Goal: Transaction & Acquisition: Obtain resource

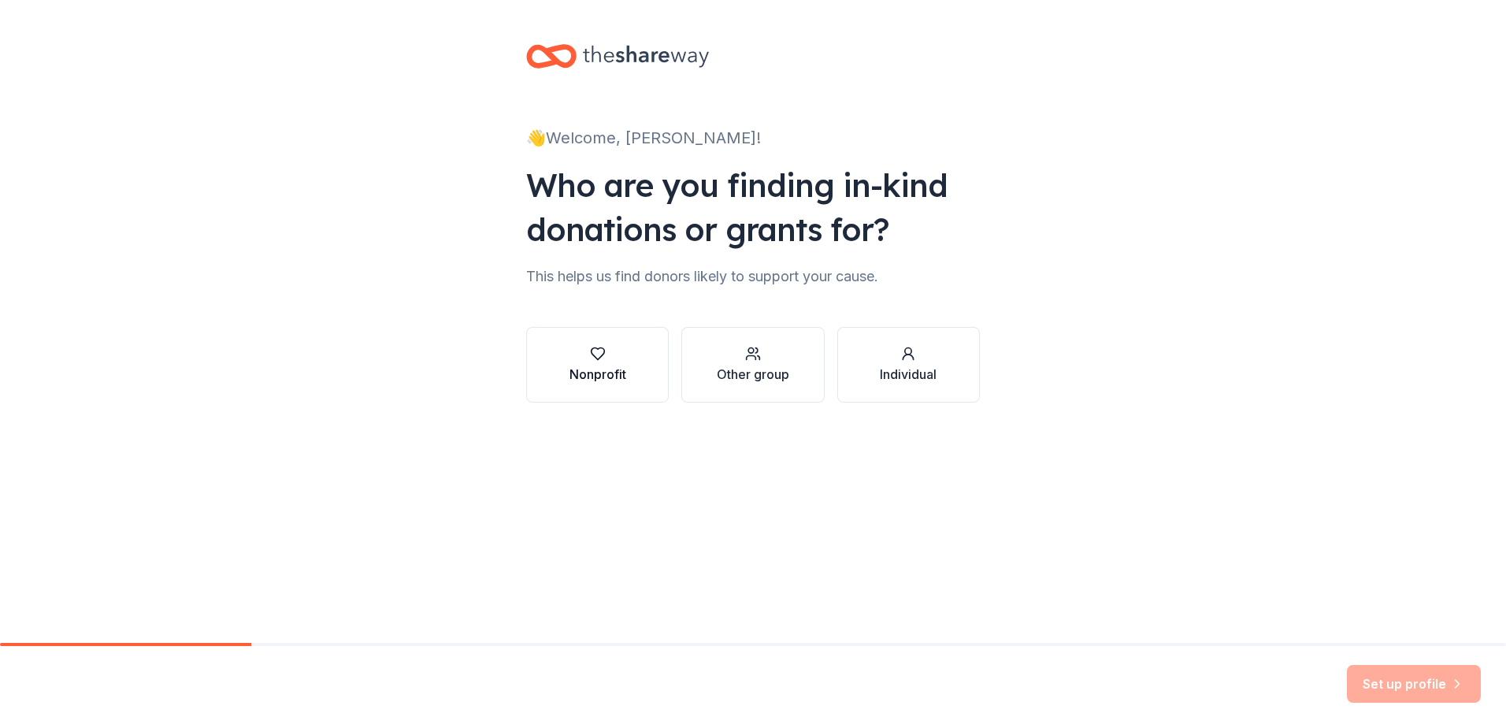
click at [601, 357] on icon "button" at bounding box center [597, 354] width 13 height 12
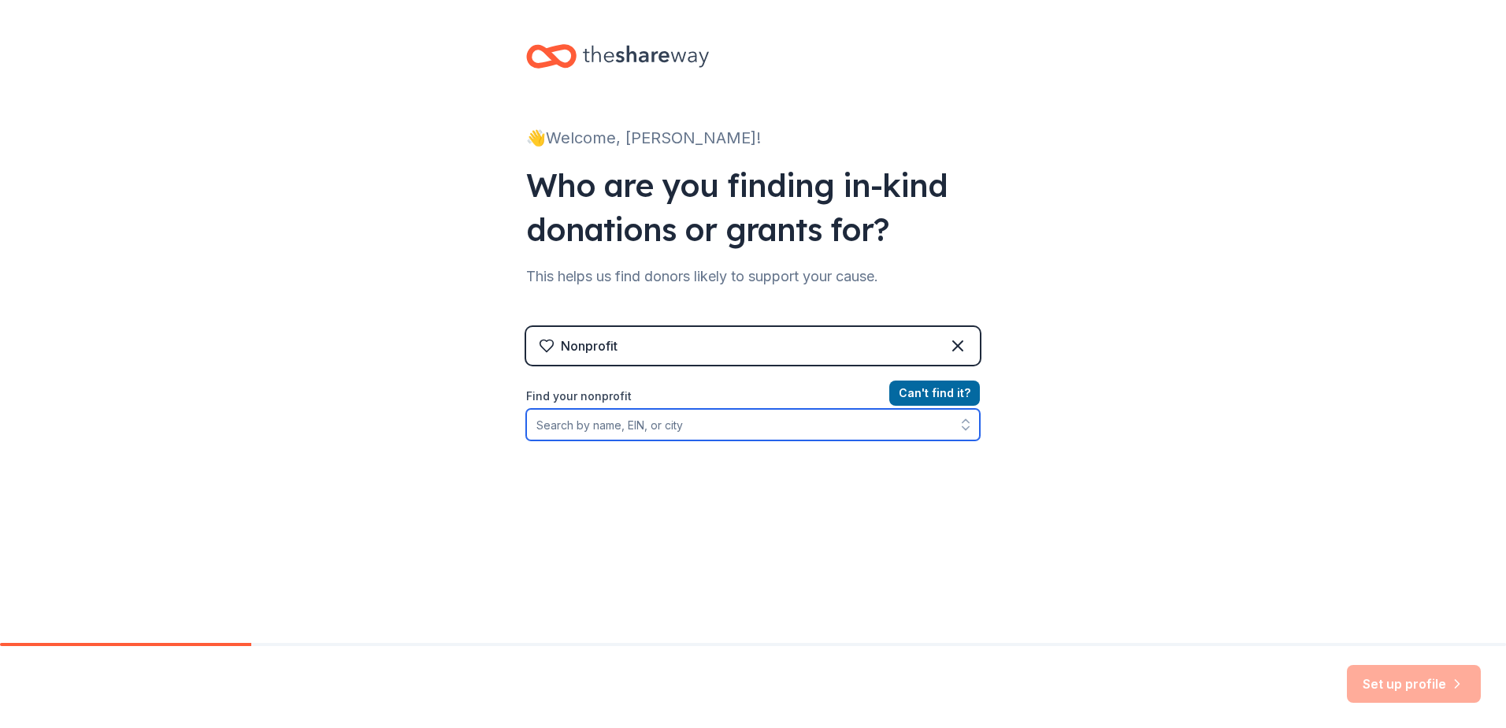
click at [624, 426] on input "Find your nonprofit" at bounding box center [753, 425] width 454 height 32
type input "88-"
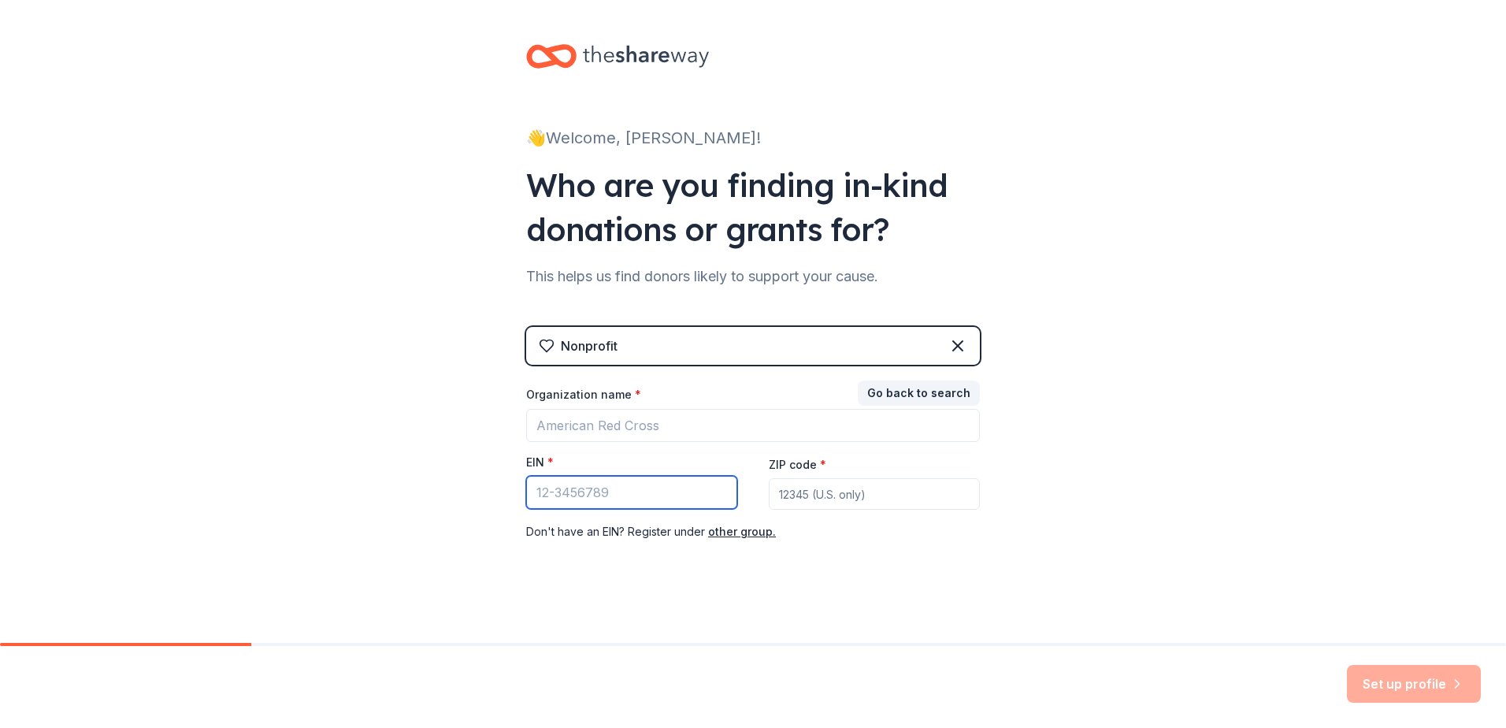
click at [549, 492] on input "EIN *" at bounding box center [631, 492] width 211 height 33
paste input "88-0298779"
type input "88-0298779"
click at [788, 491] on input "ZIP code *" at bounding box center [874, 494] width 211 height 32
type input "89030"
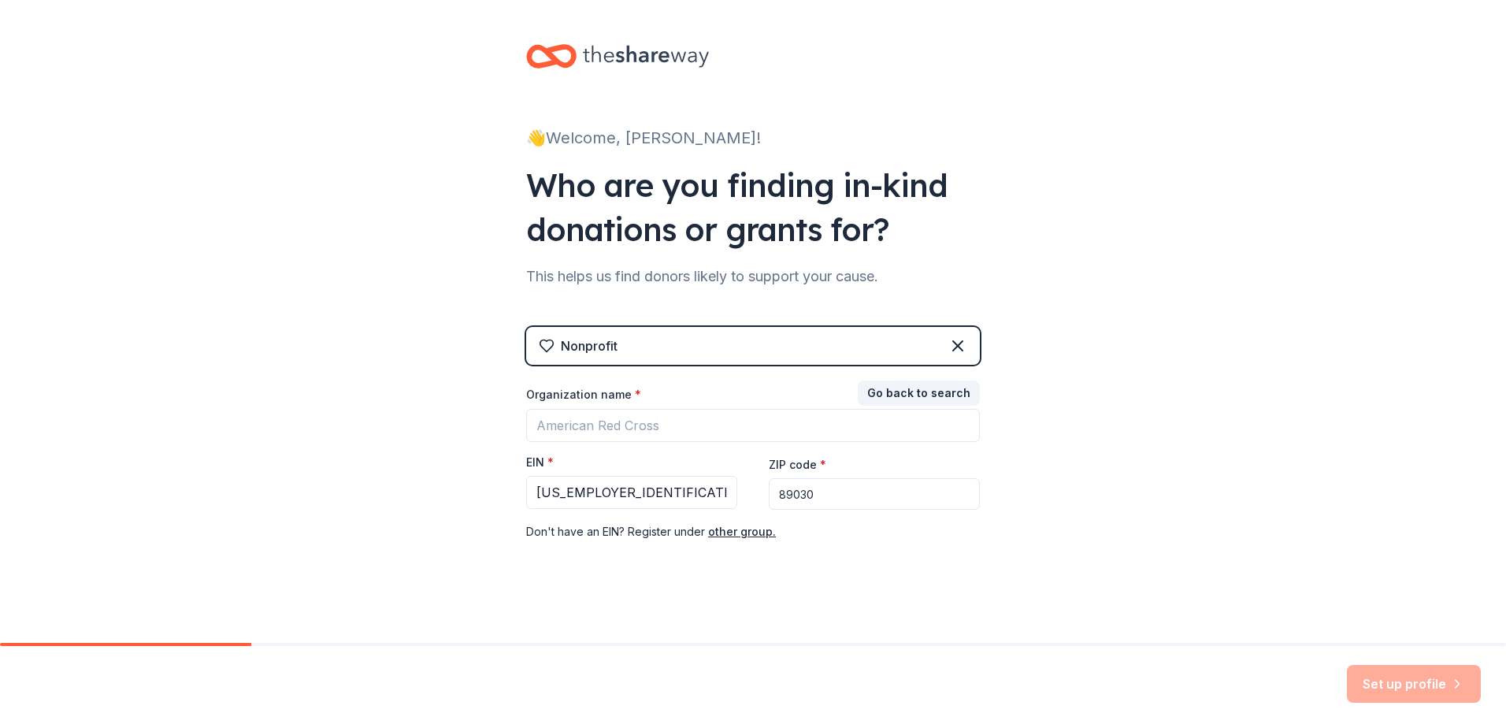
click at [1001, 507] on div "👋 Welcome, Nancy! Who are you finding in-kind donations or grants for? This hel…" at bounding box center [753, 324] width 1506 height 648
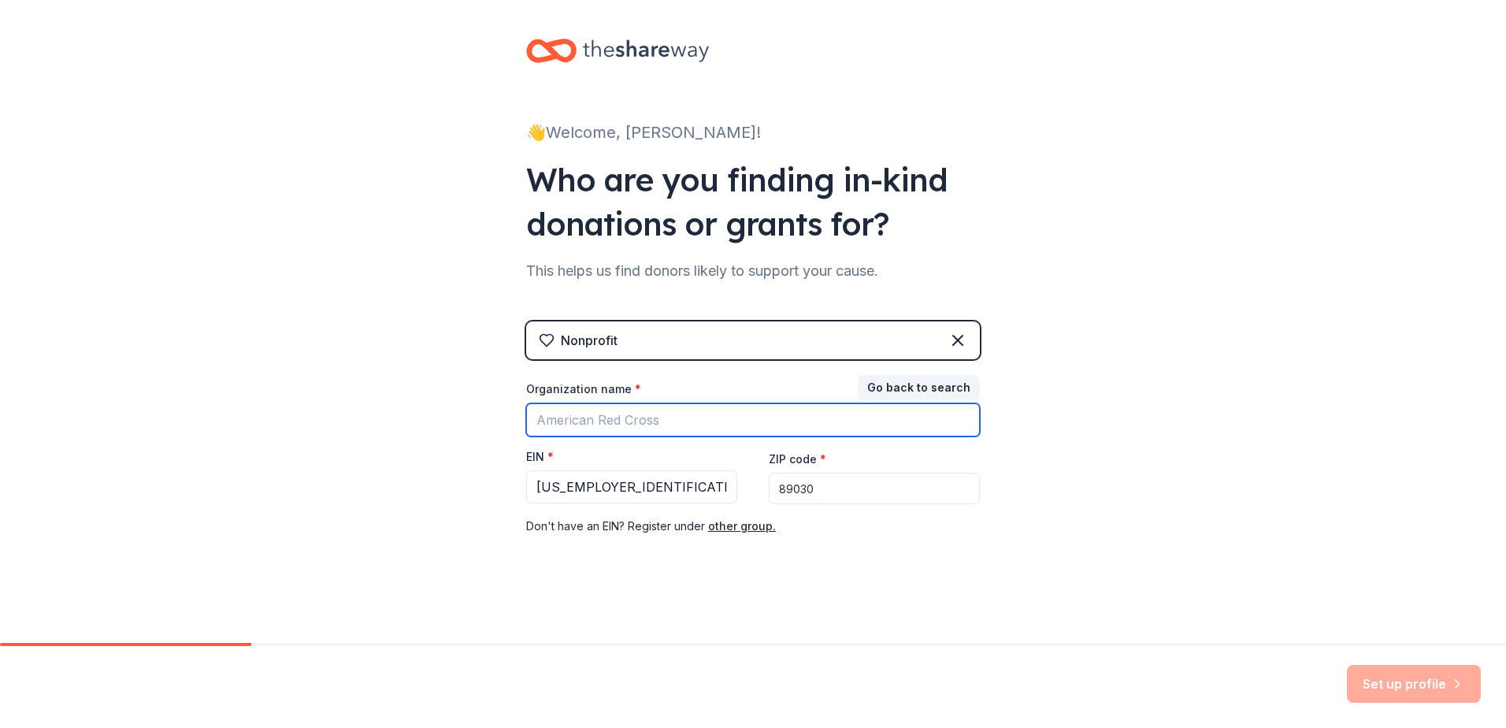
click at [580, 416] on input "Organization name *" at bounding box center [753, 419] width 454 height 33
type input "The Culinary Academy of Las Vegas"
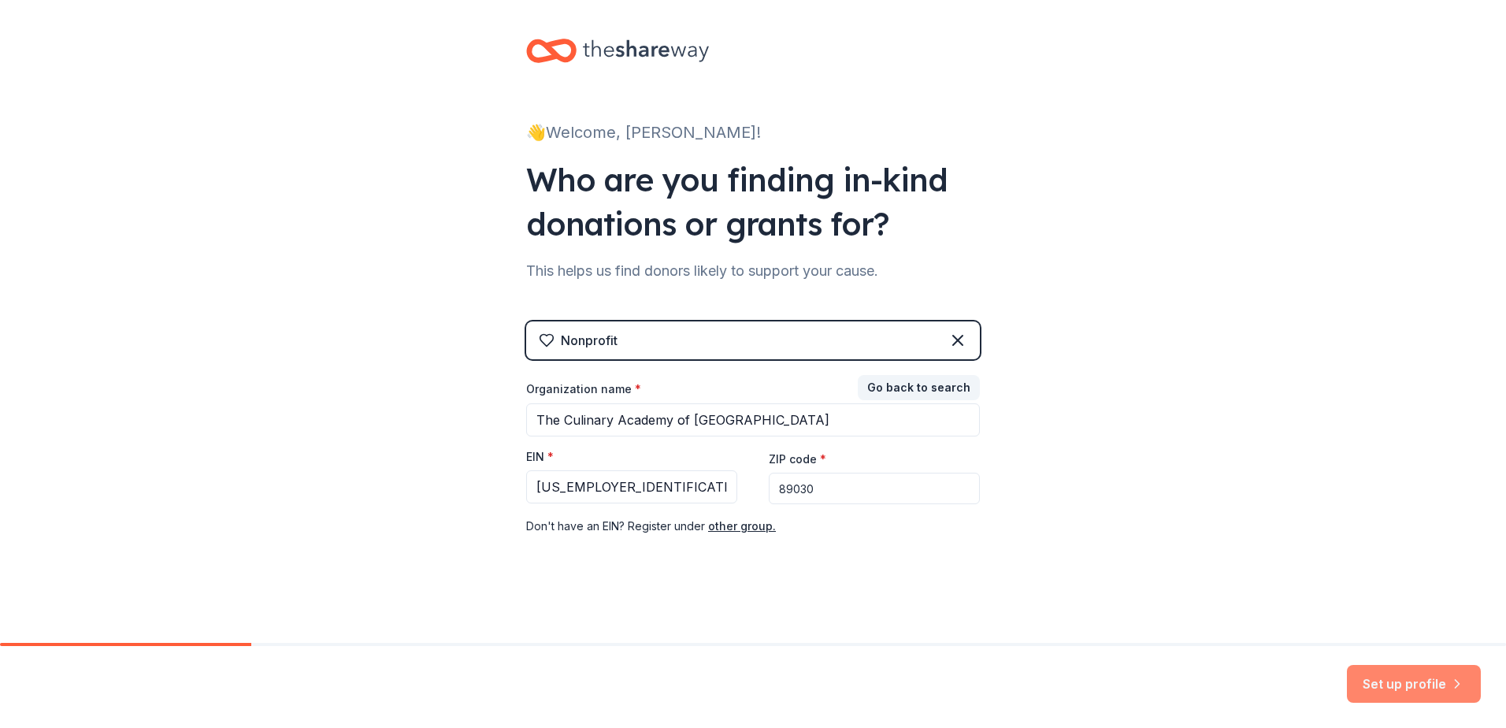
click at [1001, 507] on button "Set up profile" at bounding box center [1414, 684] width 134 height 38
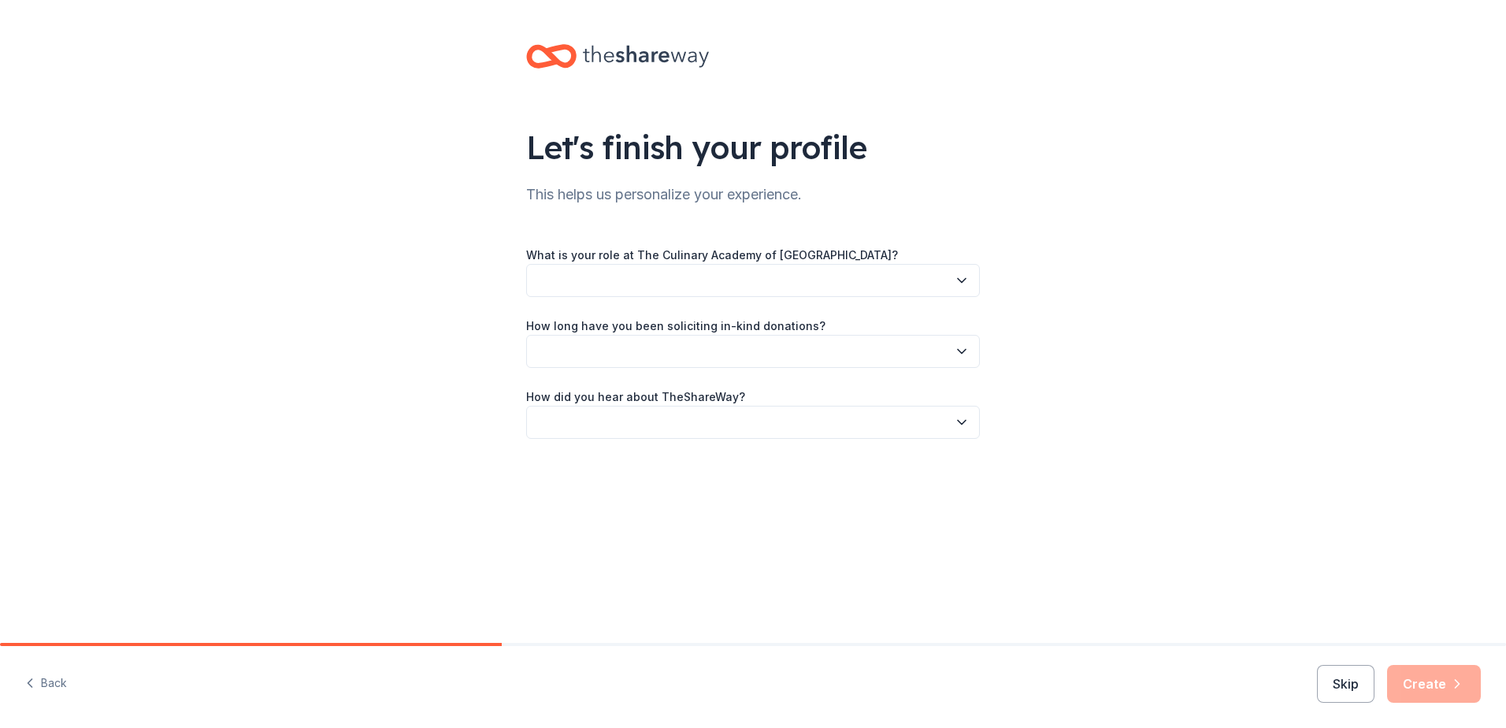
click at [973, 279] on button "button" at bounding box center [753, 280] width 454 height 33
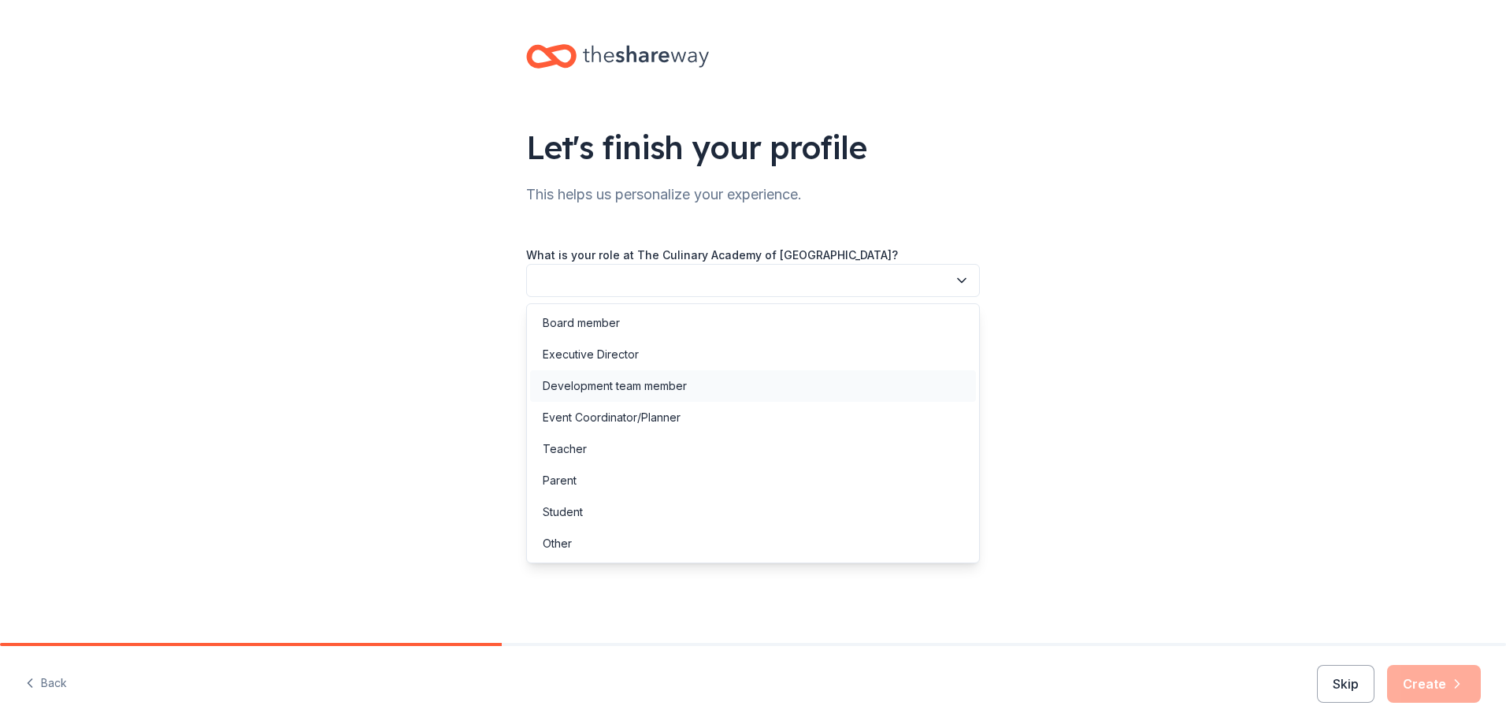
click at [696, 392] on div "Development team member" at bounding box center [753, 386] width 446 height 32
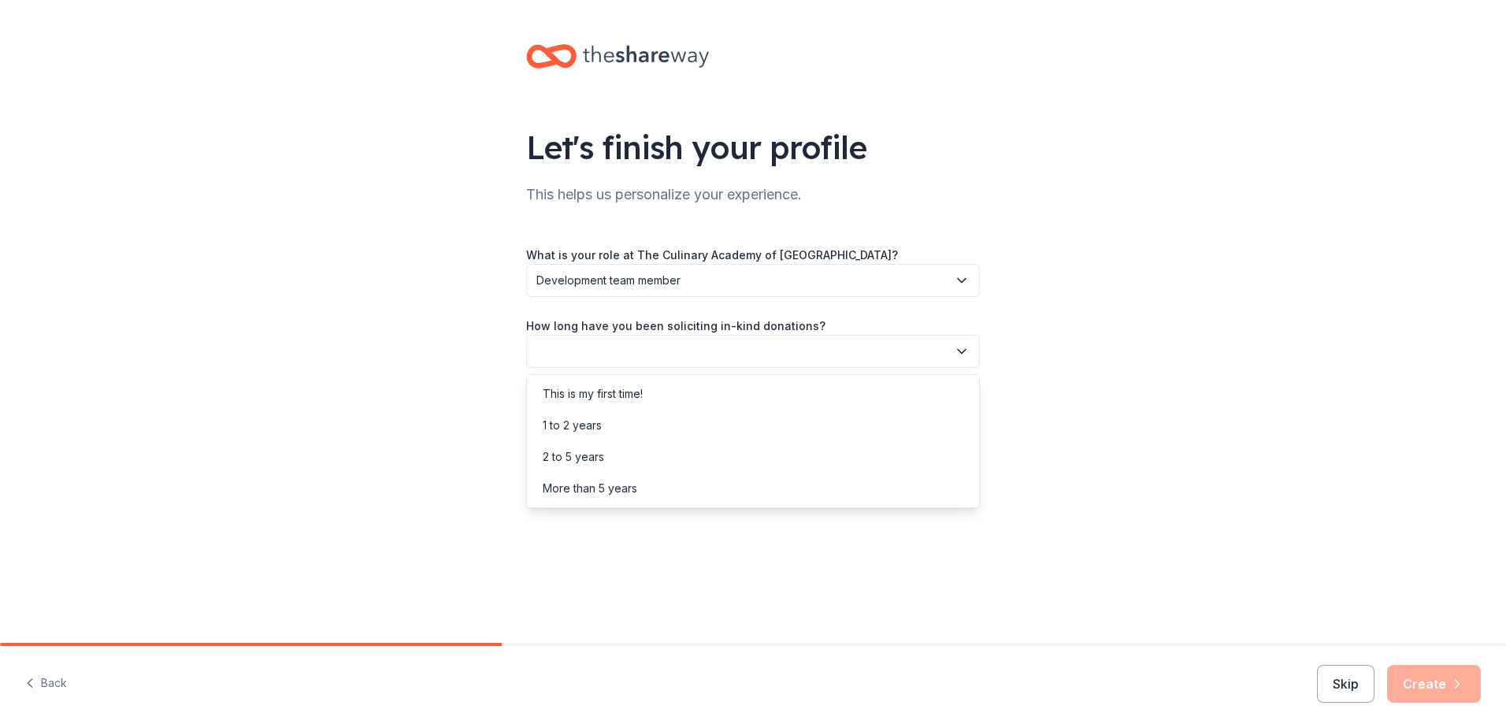
click at [686, 347] on button "button" at bounding box center [753, 351] width 454 height 33
click at [605, 457] on div "2 to 5 years" at bounding box center [753, 457] width 446 height 32
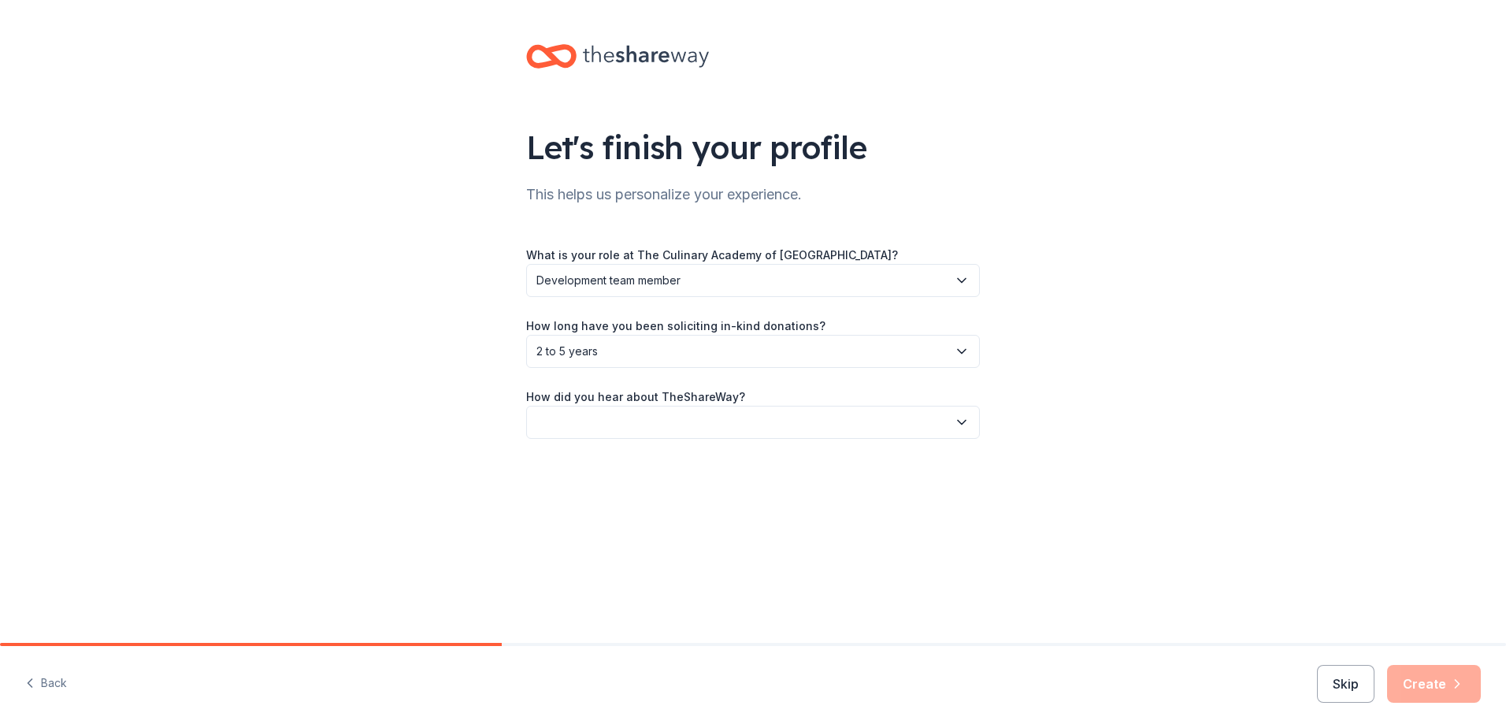
click at [596, 422] on button "button" at bounding box center [753, 422] width 454 height 33
click at [569, 507] on div "Other" at bounding box center [557, 590] width 29 height 19
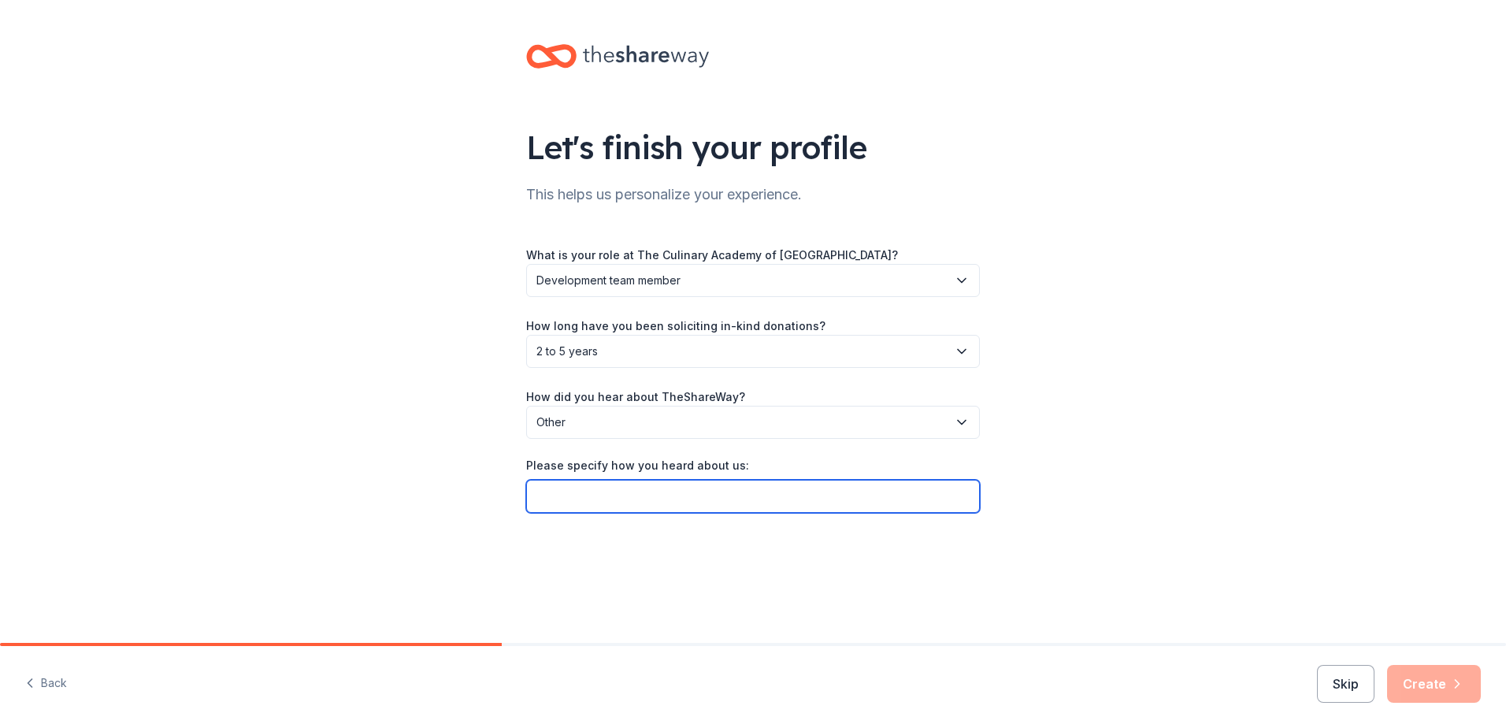
click at [557, 497] on input "Please specify how you heard about us:" at bounding box center [753, 496] width 454 height 33
type input "Fundraising Bootcamp"
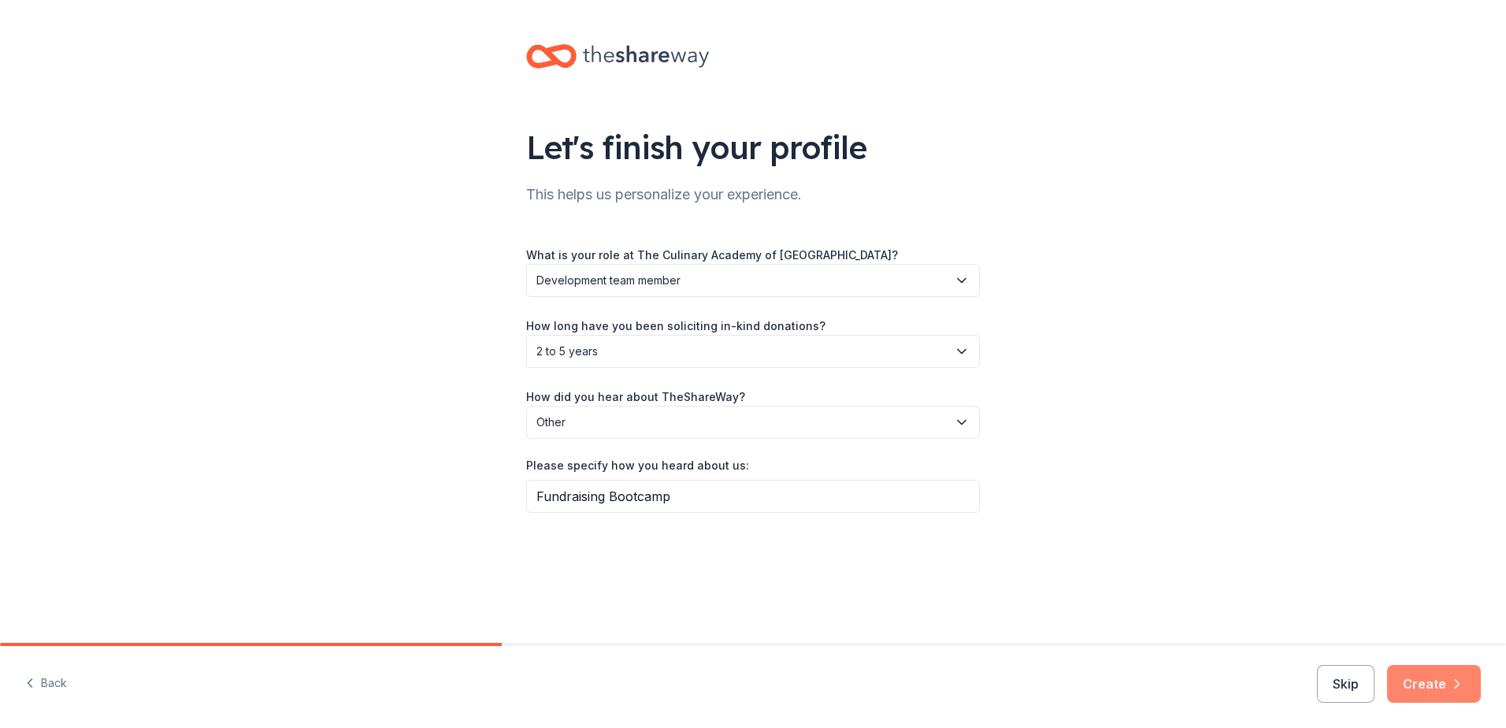
click at [1001, 507] on button "Create" at bounding box center [1434, 684] width 94 height 38
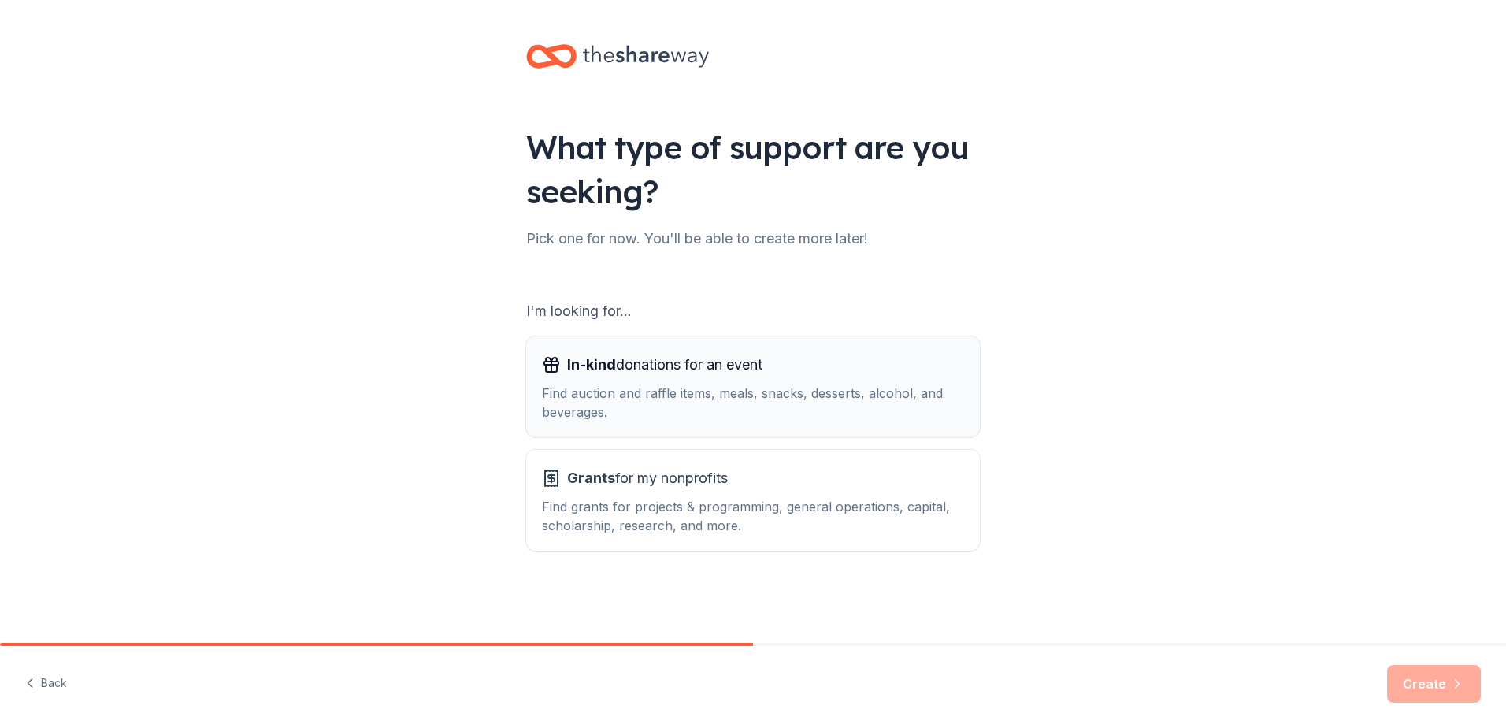
click at [633, 401] on div "Find auction and raffle items, meals, snacks, desserts, alcohol, and beverages." at bounding box center [753, 403] width 422 height 38
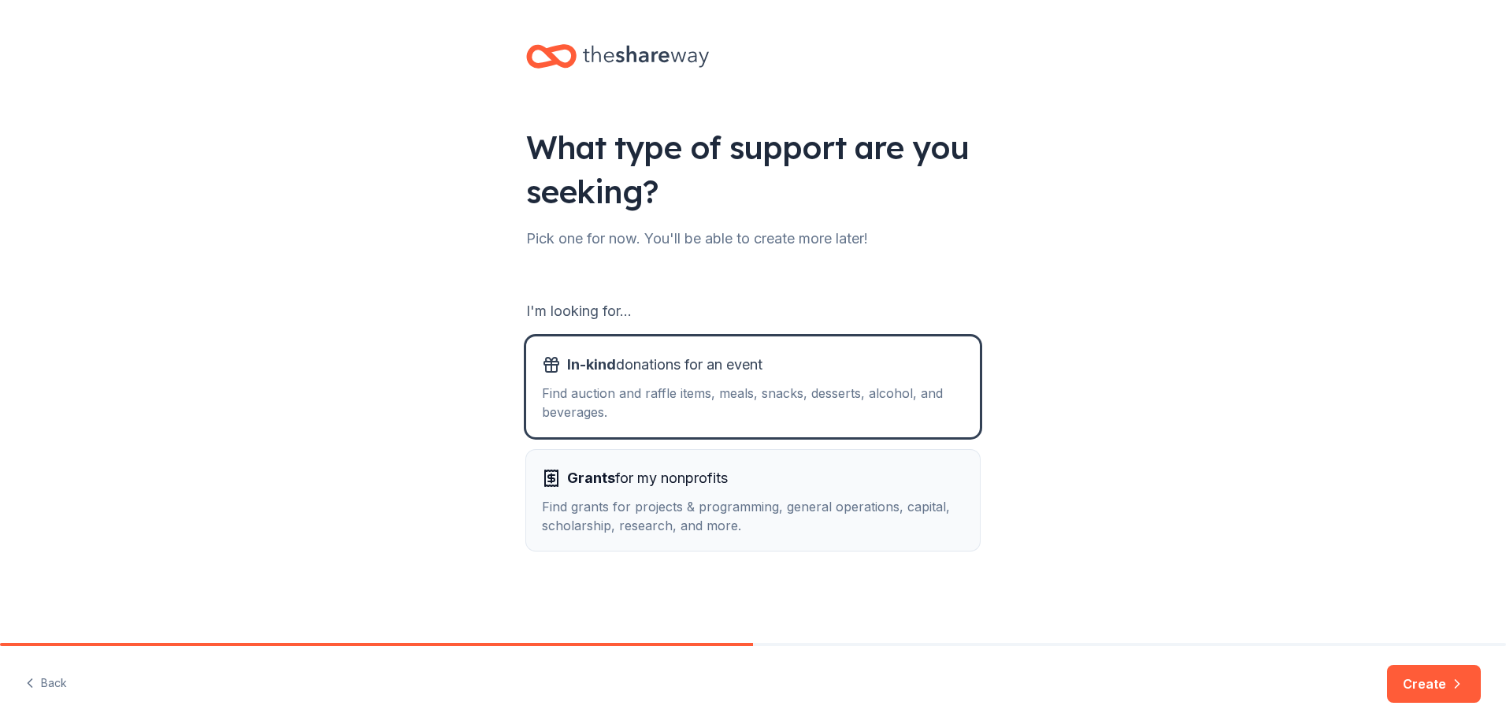
click at [663, 501] on div "Find grants for projects & programming, general operations, capital, scholarshi…" at bounding box center [753, 516] width 422 height 38
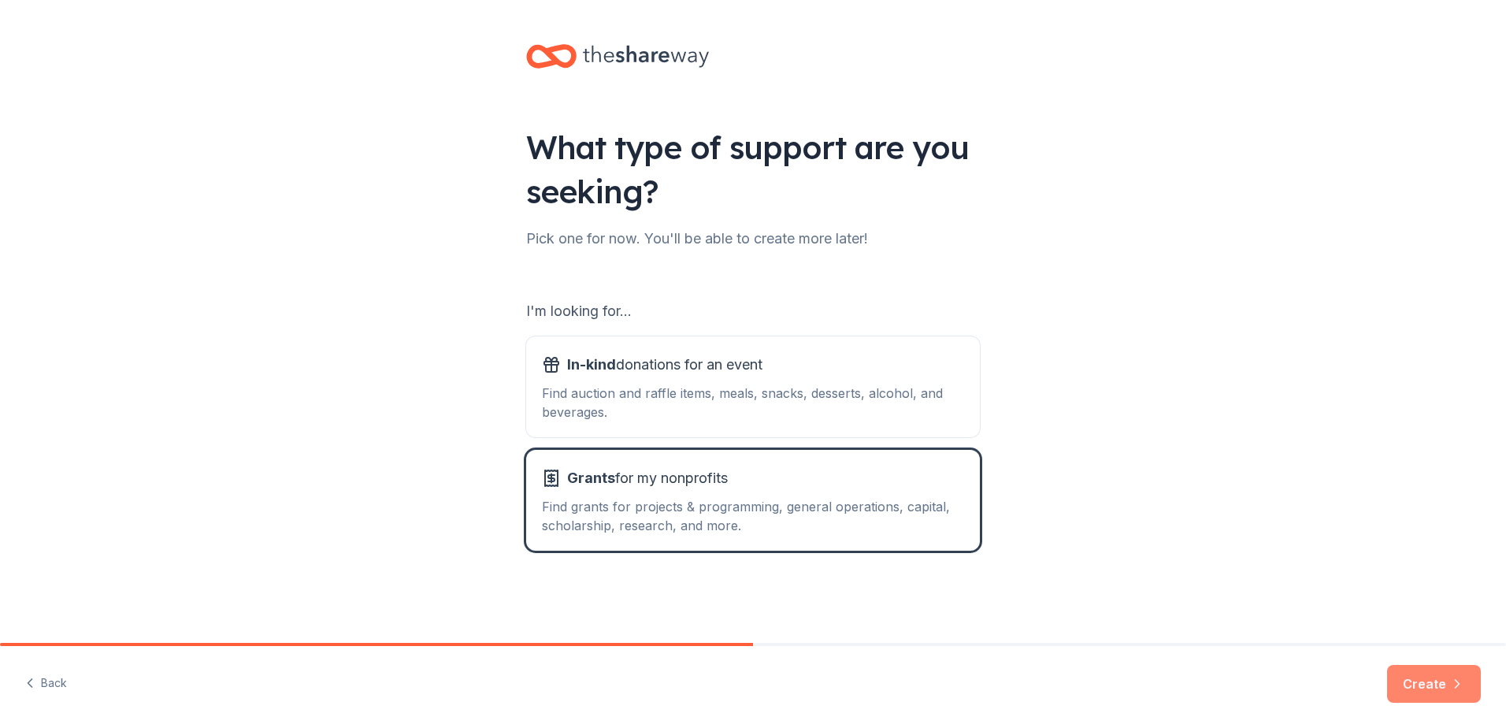
click at [1001, 507] on button "Create" at bounding box center [1434, 684] width 94 height 38
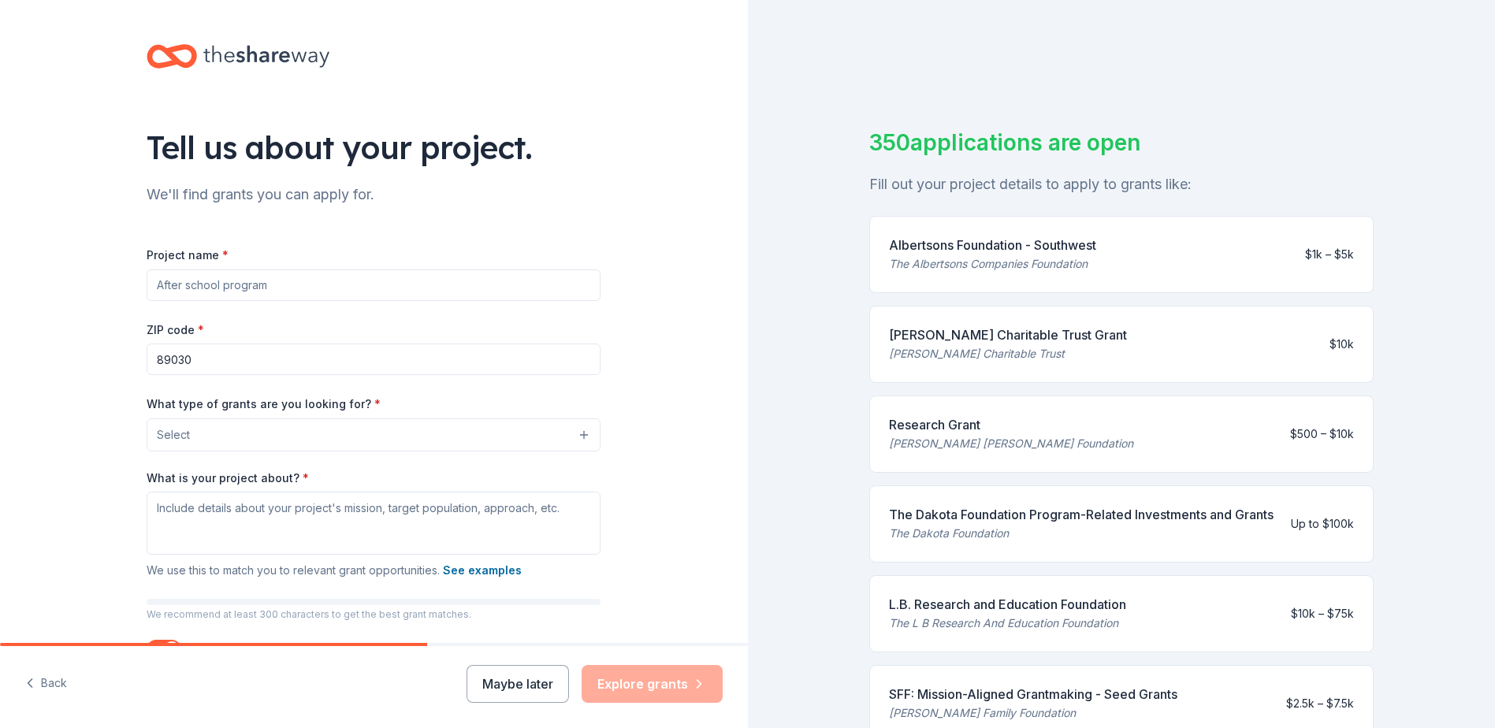
click at [162, 285] on input "Project name *" at bounding box center [374, 285] width 454 height 32
type input "Workforce development - training programs"
click at [311, 429] on button "Select" at bounding box center [374, 434] width 454 height 33
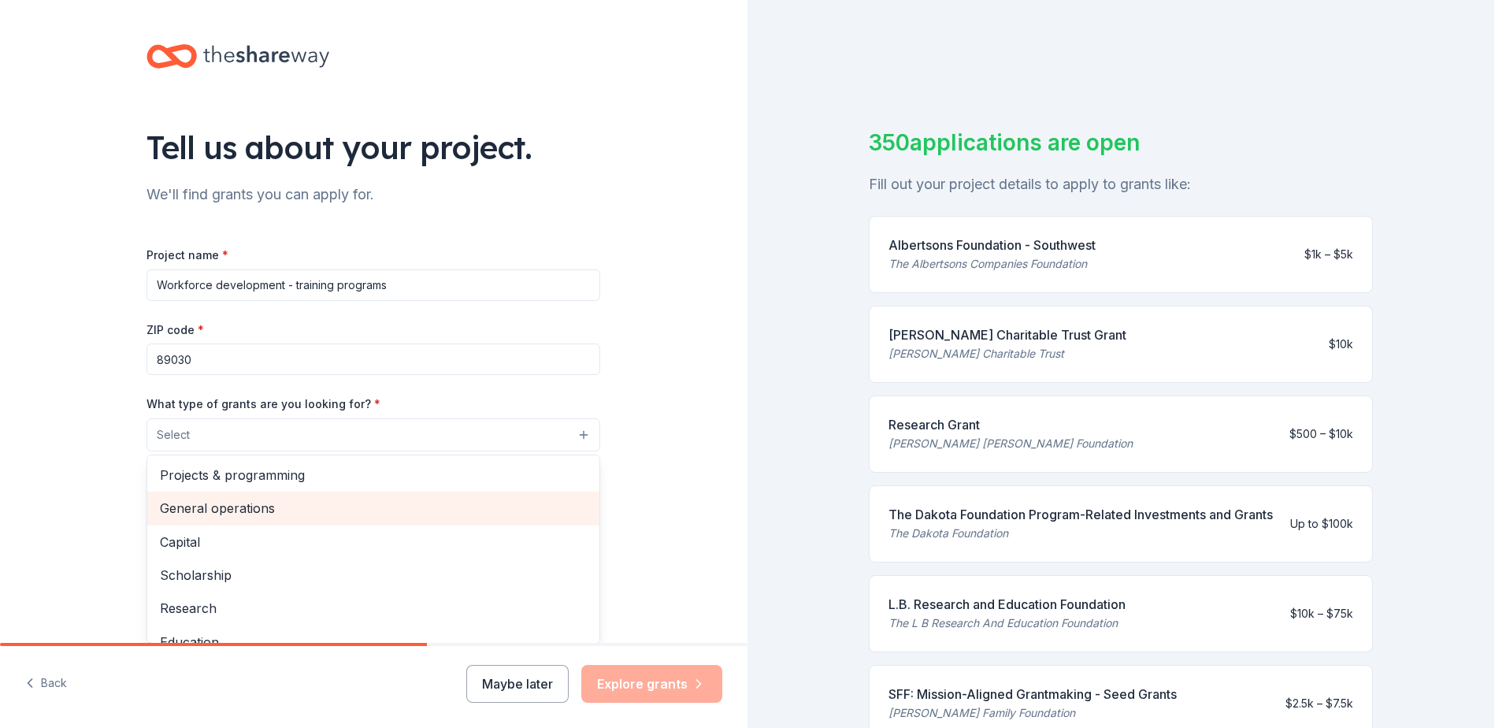
click at [244, 506] on span "General operations" at bounding box center [373, 508] width 427 height 20
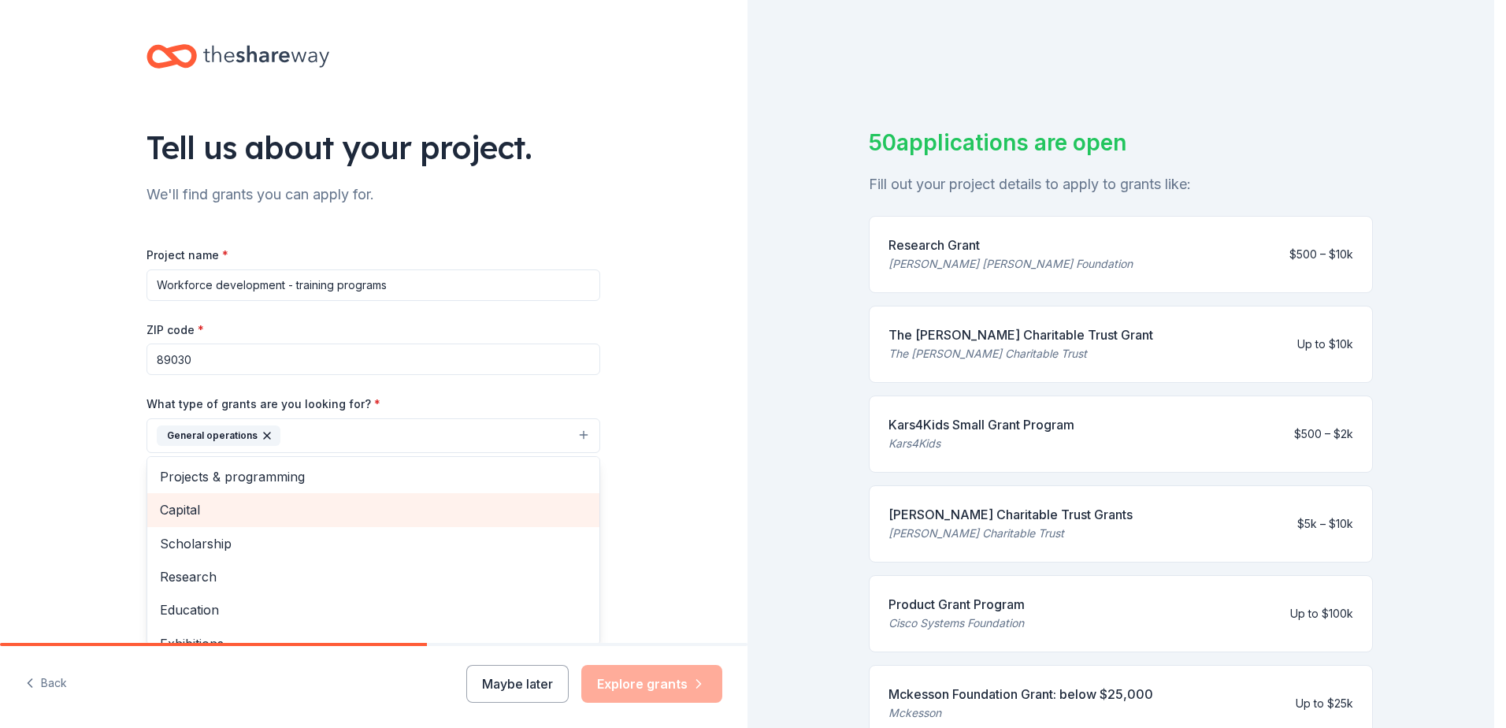
click at [168, 507] on span "Capital" at bounding box center [373, 510] width 427 height 20
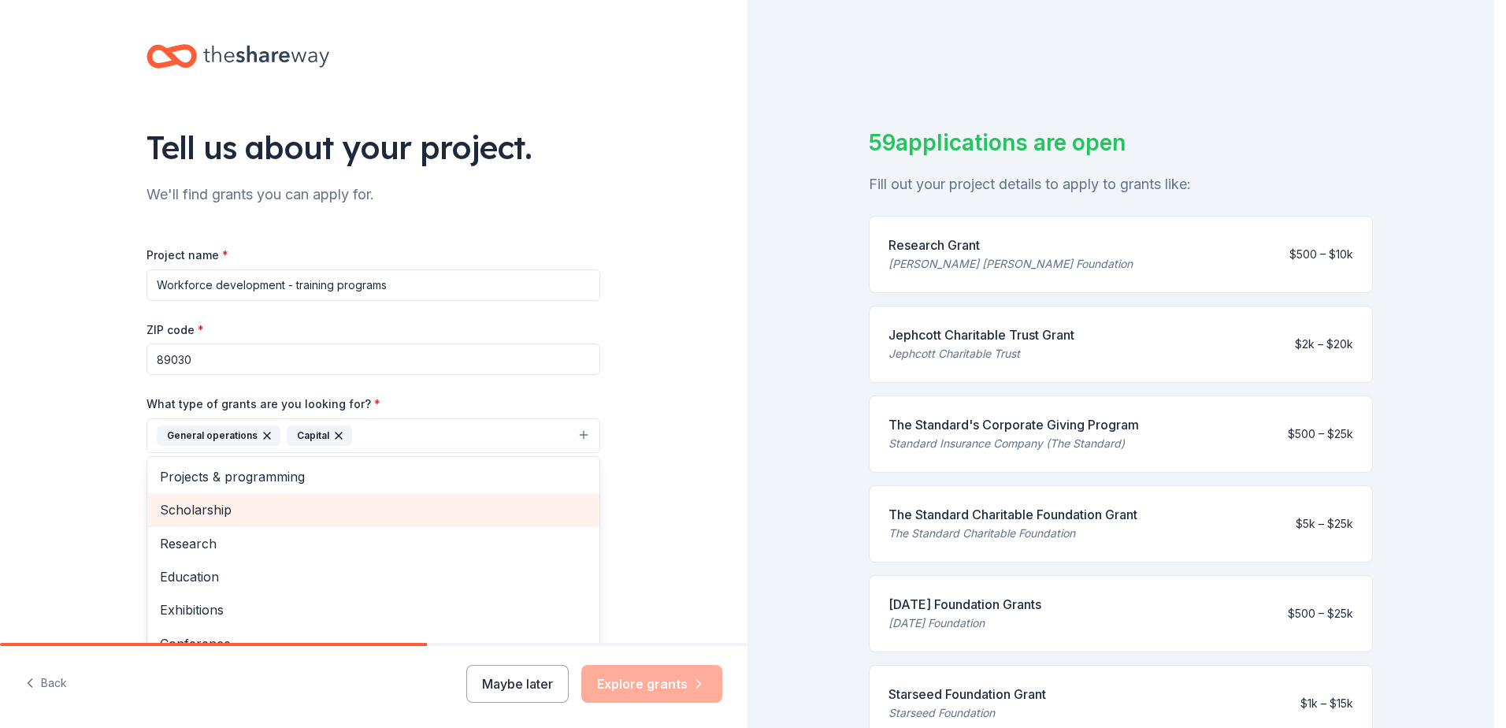
click at [213, 507] on span "Scholarship" at bounding box center [373, 510] width 427 height 20
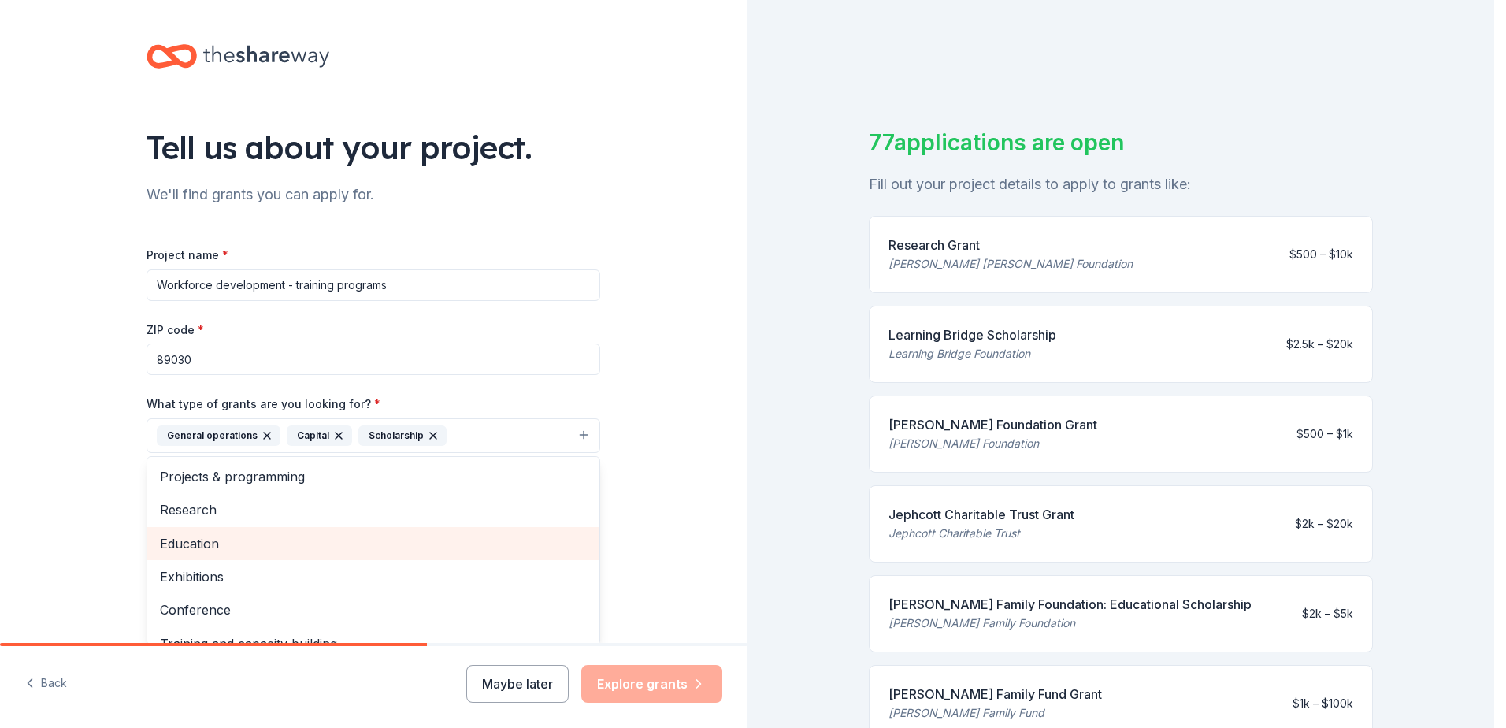
click at [172, 507] on span "Education" at bounding box center [373, 543] width 427 height 20
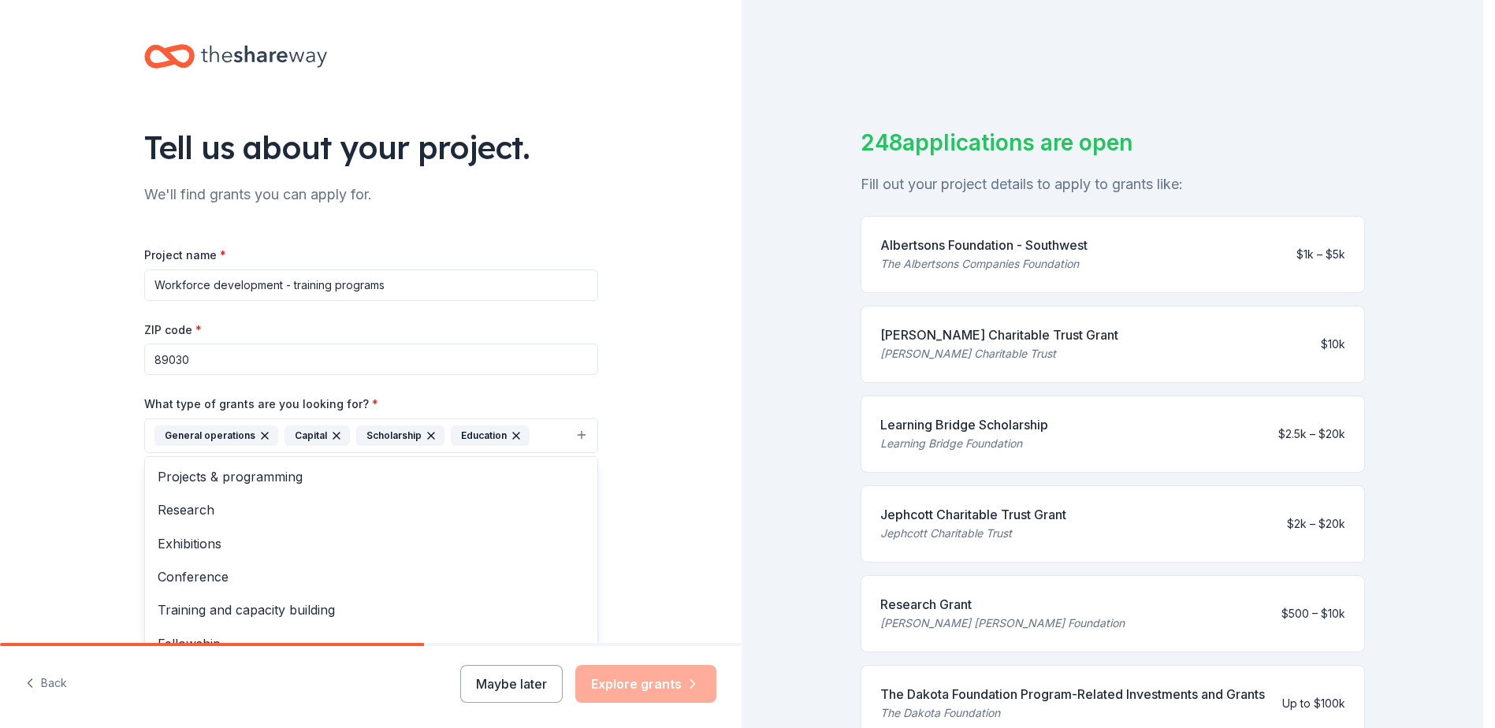
click at [425, 431] on icon "button" at bounding box center [431, 435] width 13 height 13
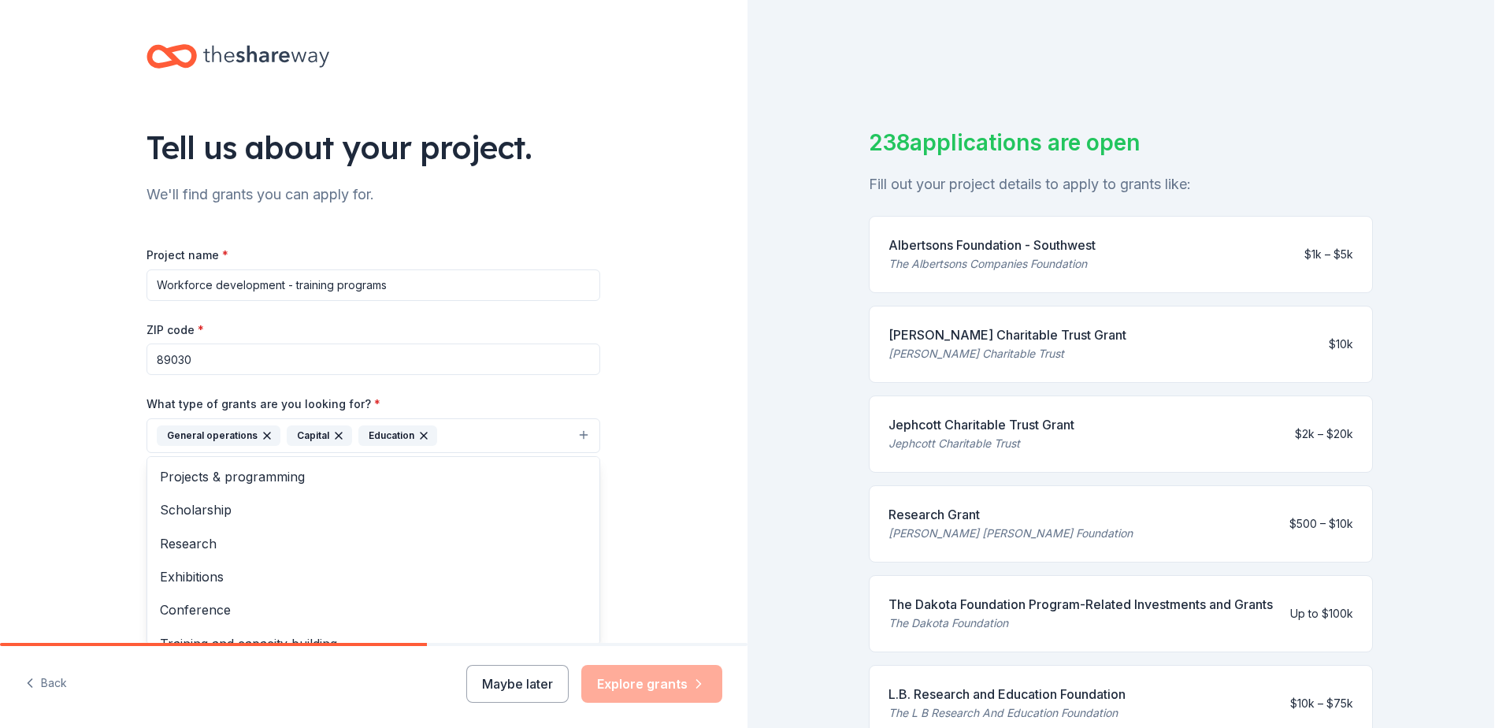
click at [570, 428] on button "General operations Capital Education" at bounding box center [374, 435] width 454 height 35
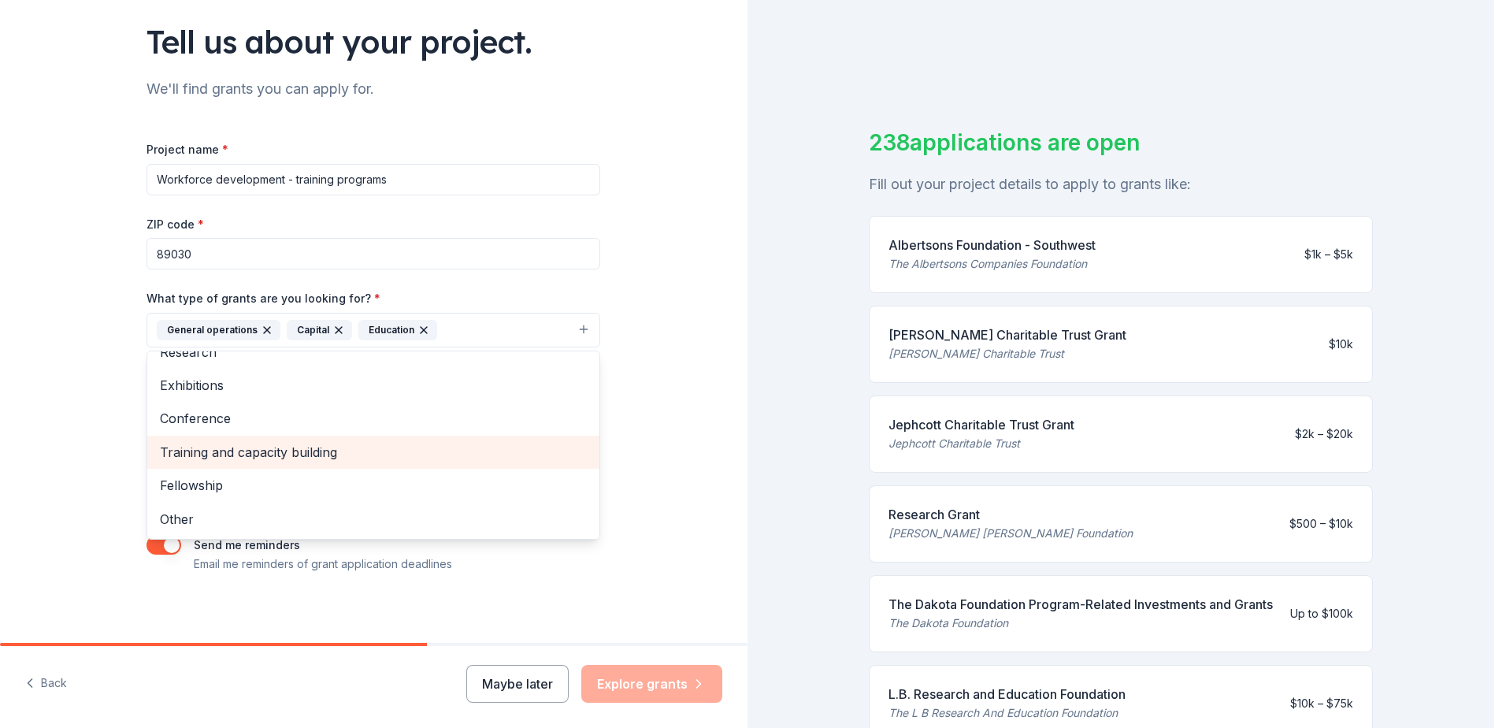
scroll to position [112, 0]
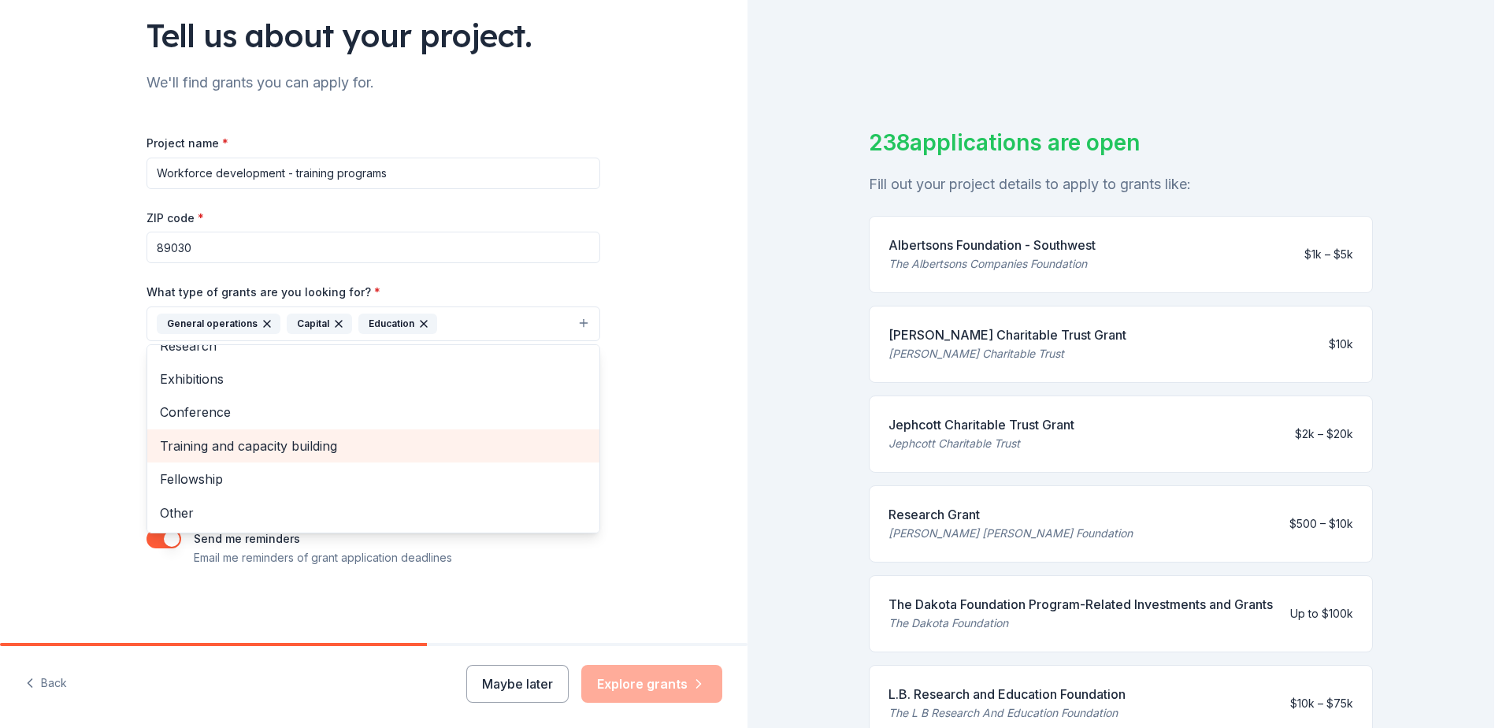
click at [248, 445] on span "Training and capacity building" at bounding box center [373, 446] width 427 height 20
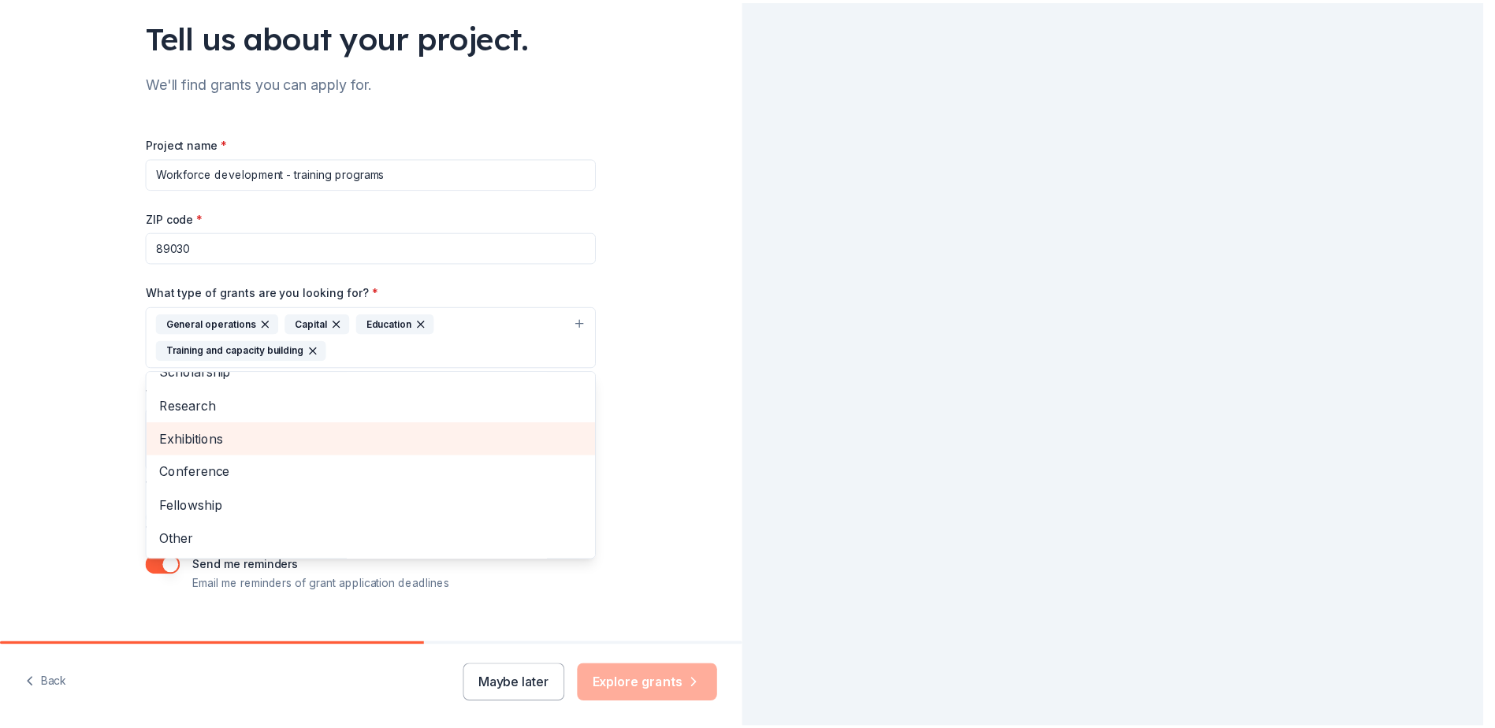
scroll to position [53, 0]
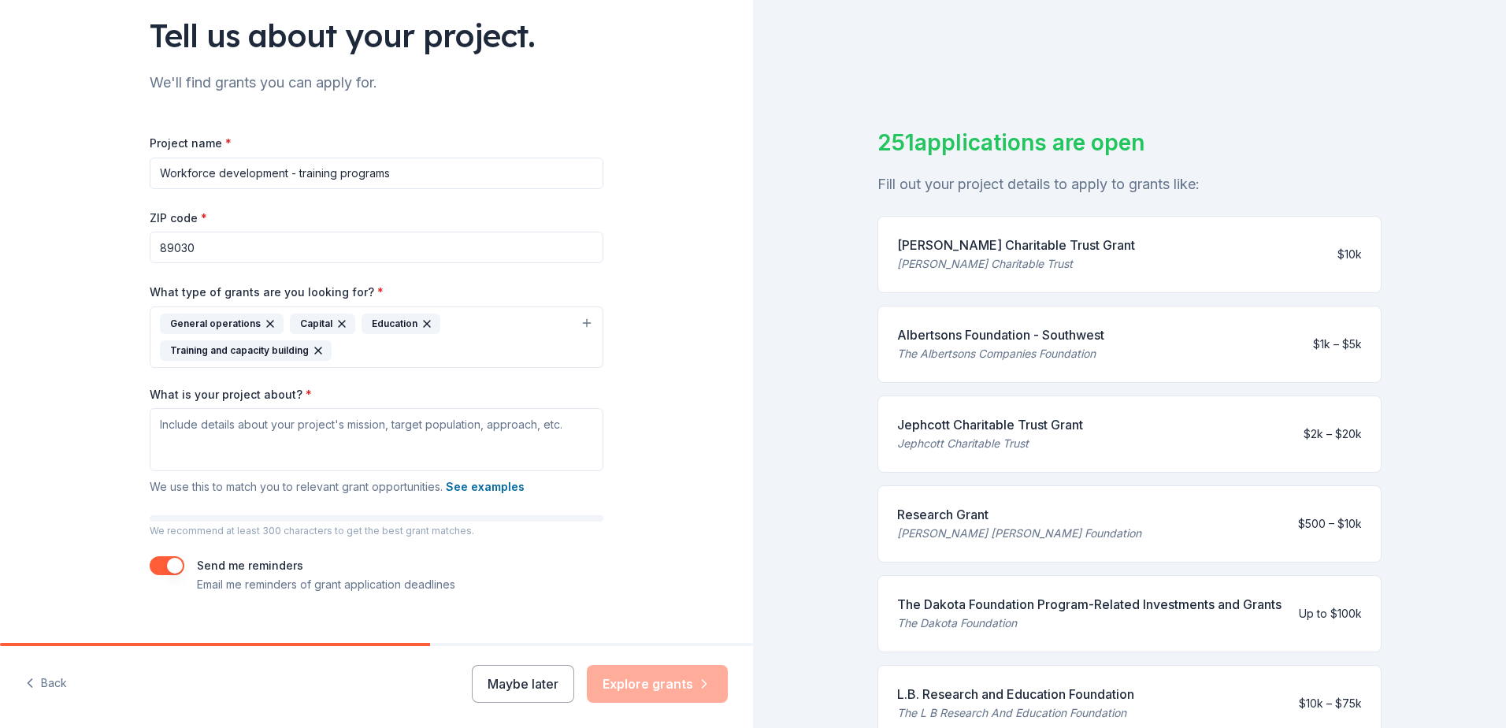
click at [316, 344] on div "Training and capacity building" at bounding box center [246, 350] width 172 height 20
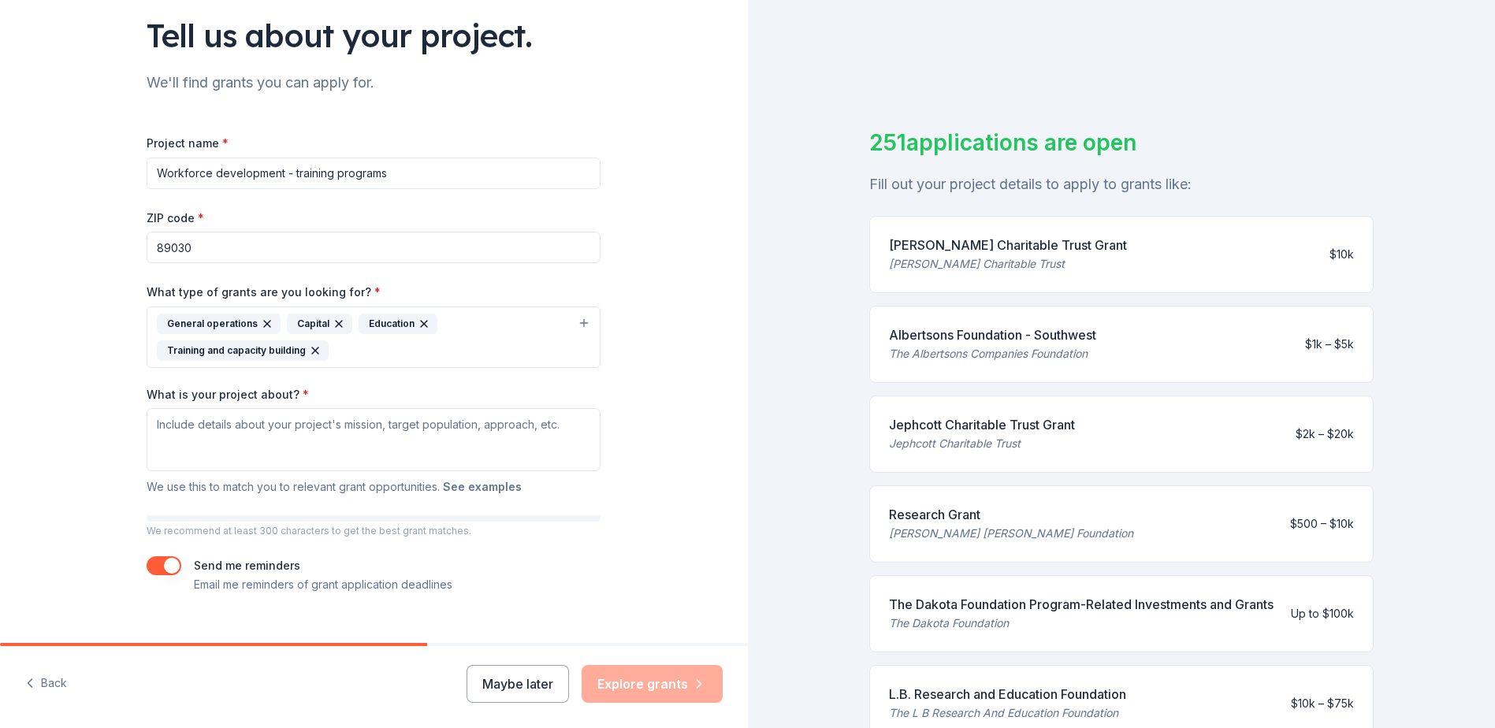
click at [486, 486] on button "See examples" at bounding box center [482, 486] width 79 height 19
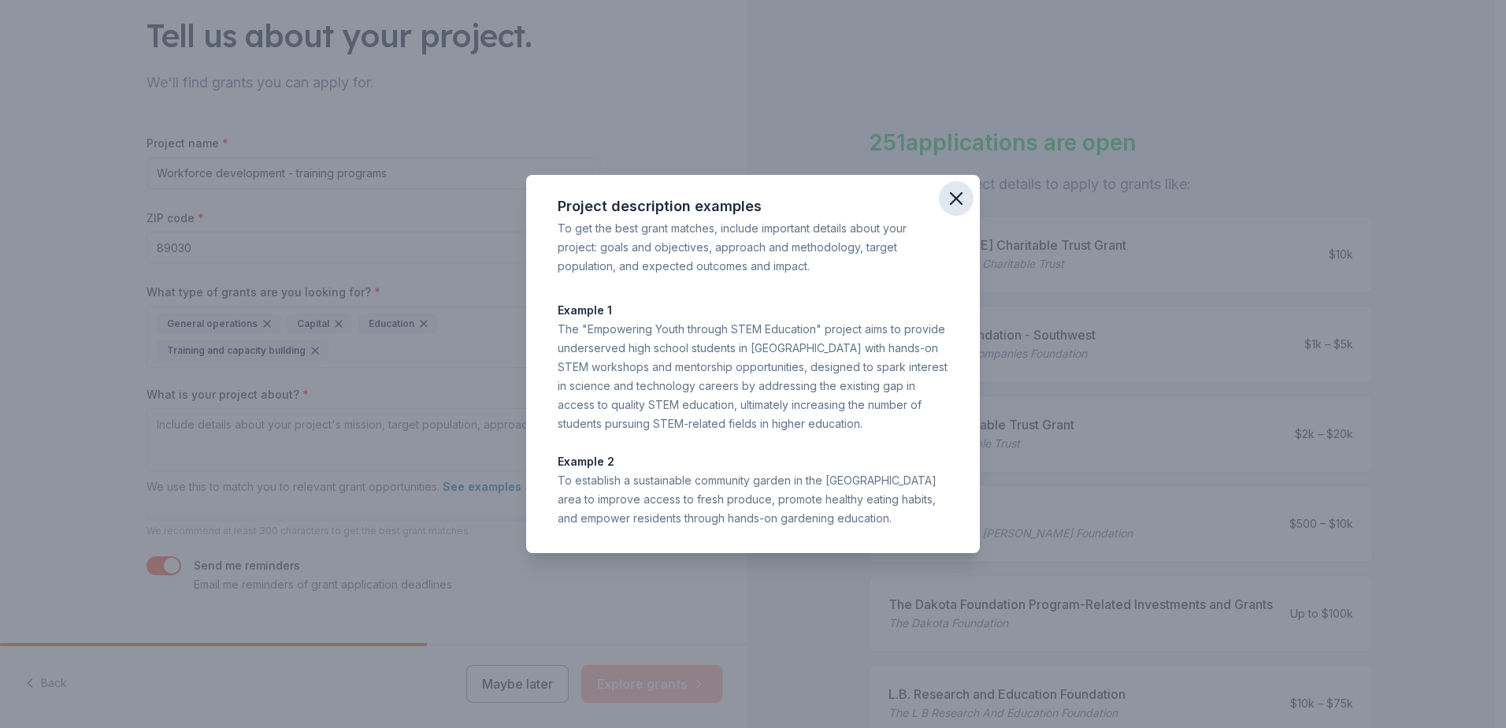
click at [959, 188] on icon "button" at bounding box center [956, 199] width 22 height 22
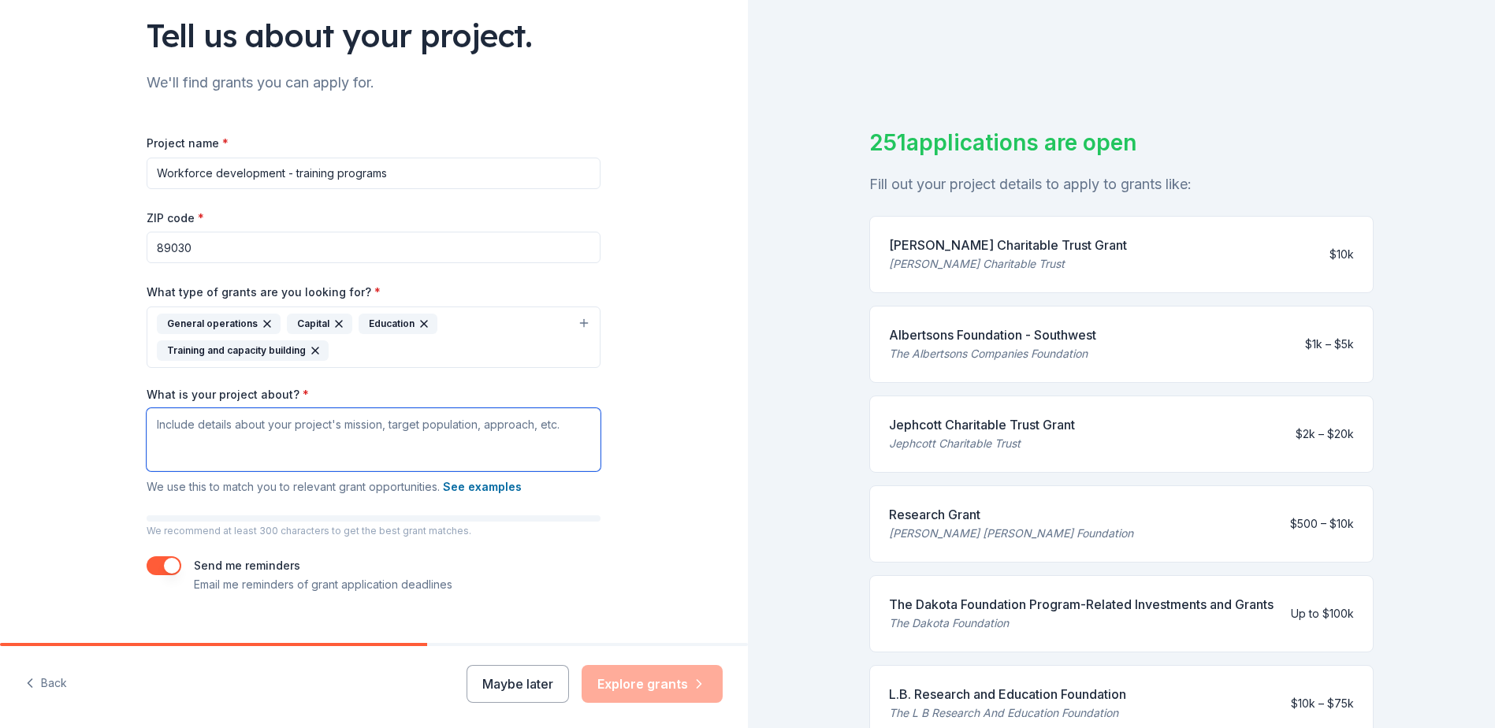
drag, startPoint x: 190, startPoint y: 436, endPoint x: 200, endPoint y: 436, distance: 10.2
click at [190, 436] on textarea "What is your project about? *" at bounding box center [374, 439] width 454 height 63
paste textarea "For more than 30 years, the Culinary Academy of Las Vegas (CALV) has been trans…"
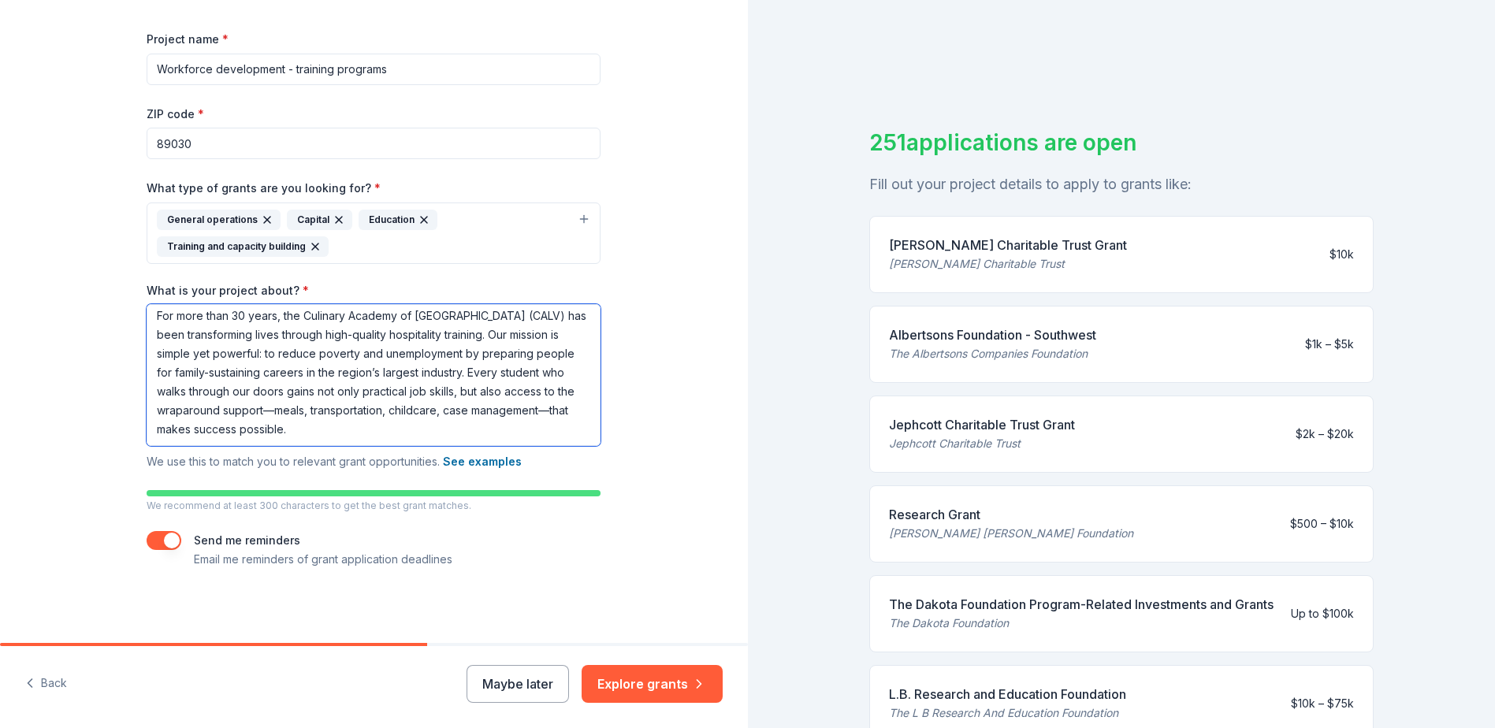
scroll to position [217, 0]
type textarea "For more than 30 years, the Culinary Academy of Las Vegas (CALV) has been trans…"
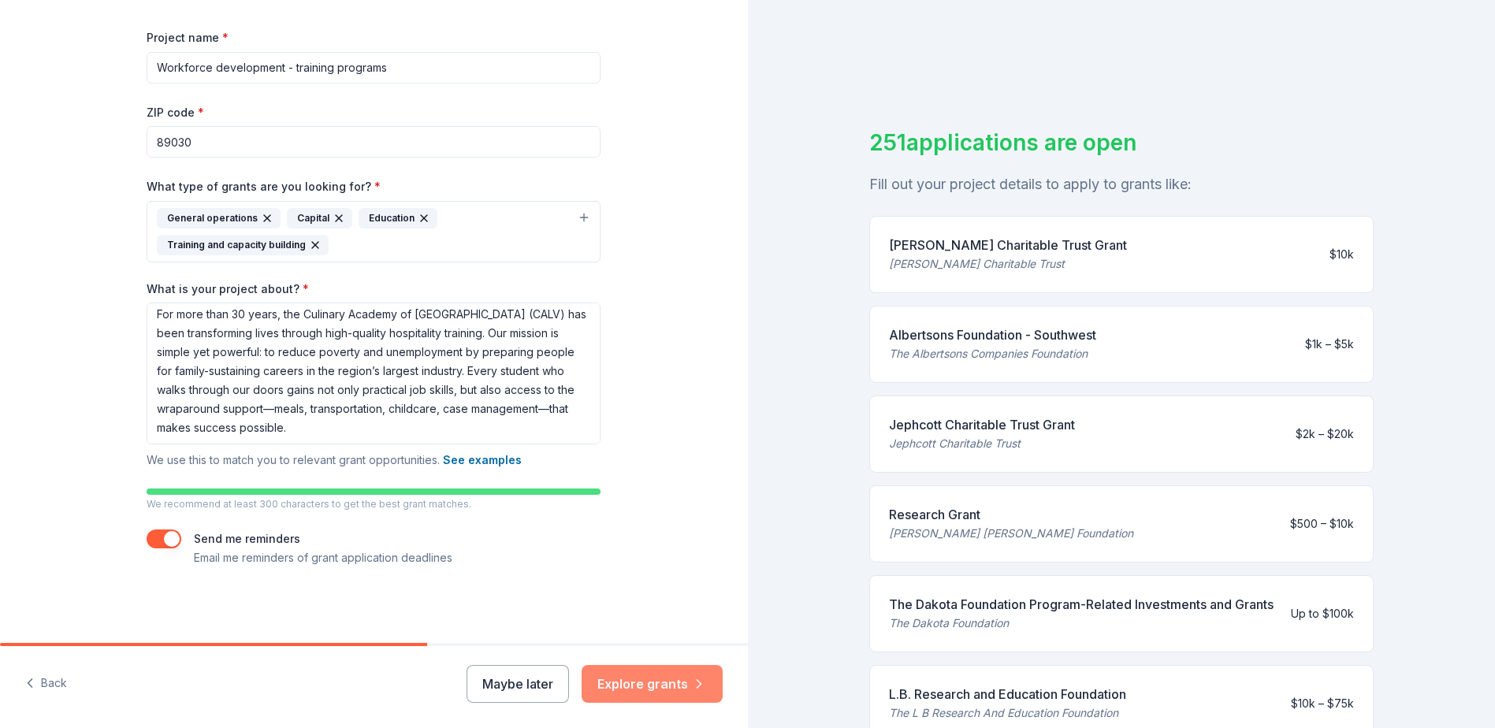
click at [629, 507] on button "Explore grants" at bounding box center [651, 684] width 141 height 38
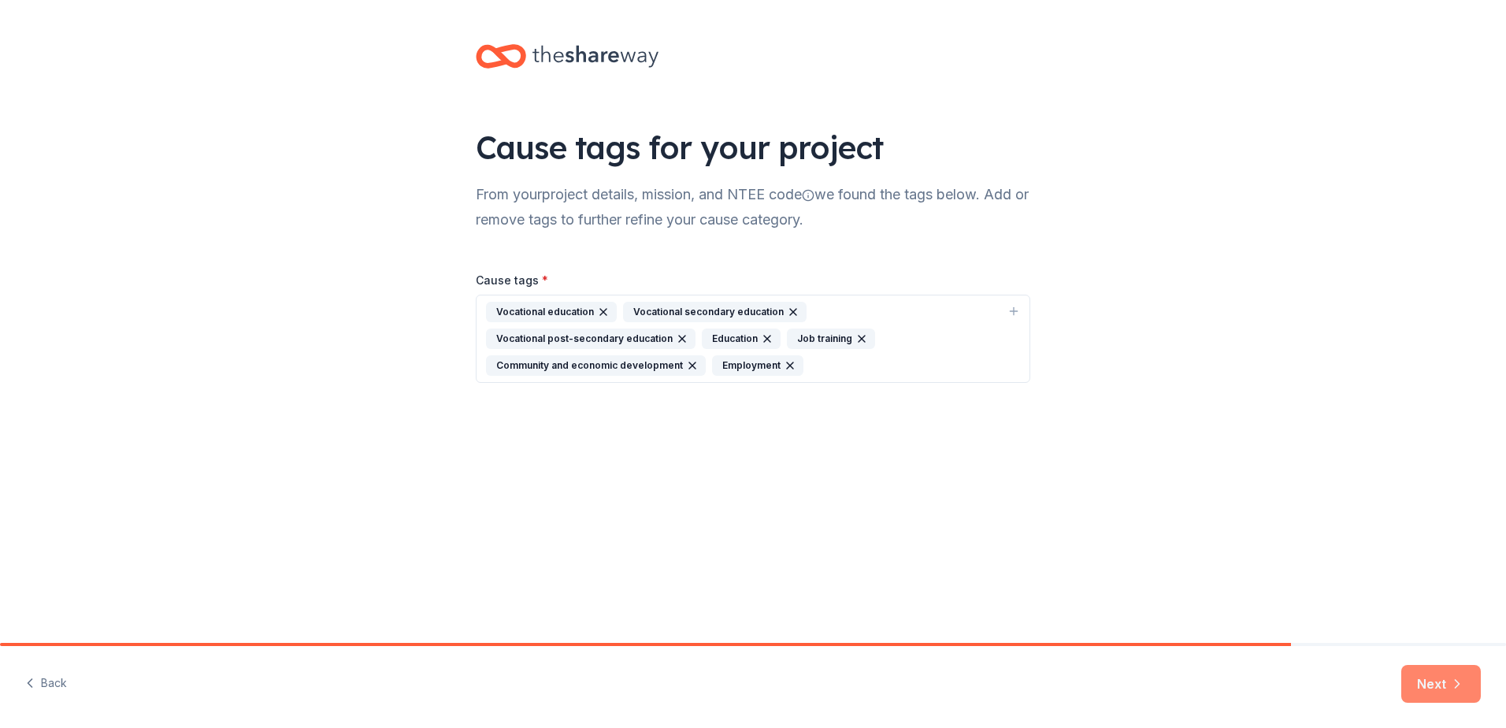
click at [1001, 507] on button "Next" at bounding box center [1442, 684] width 80 height 38
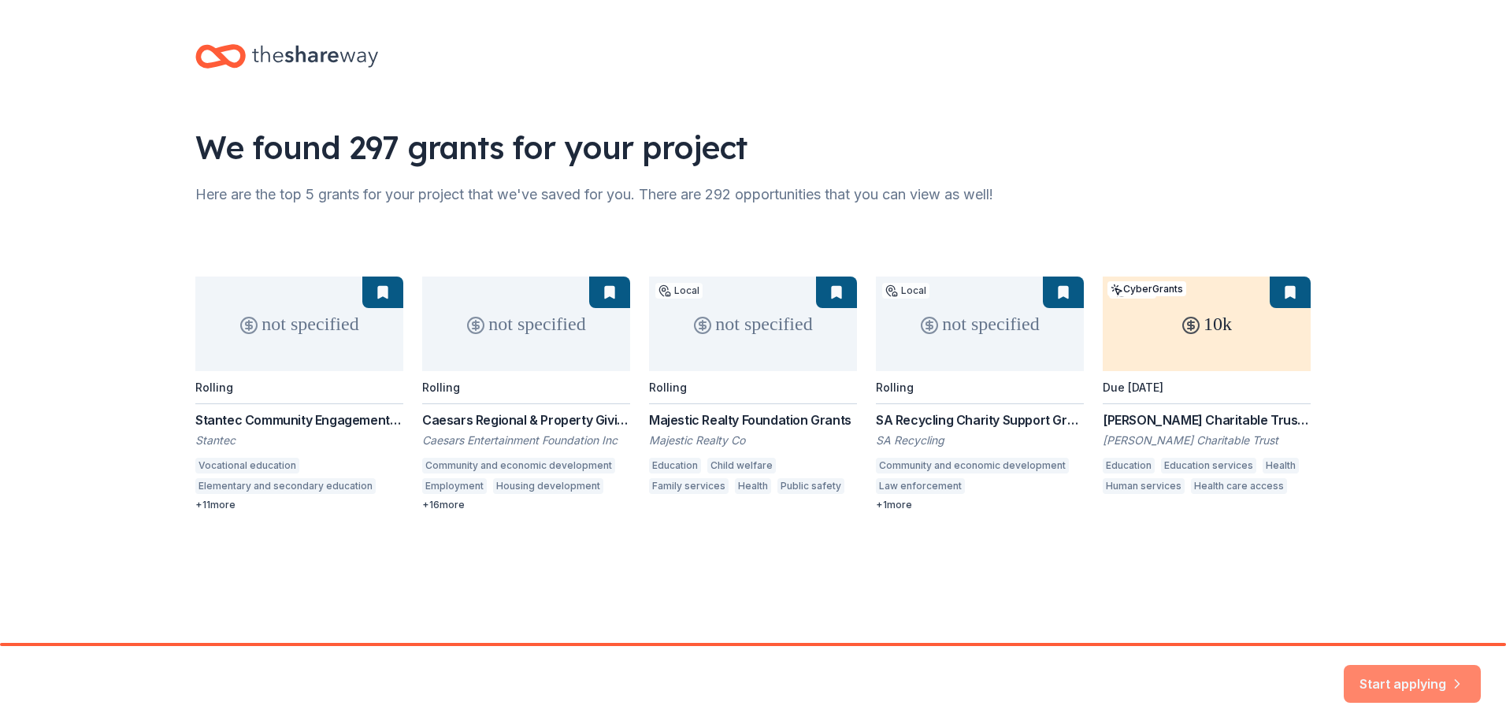
click at [1001, 507] on button "Start applying" at bounding box center [1412, 675] width 137 height 38
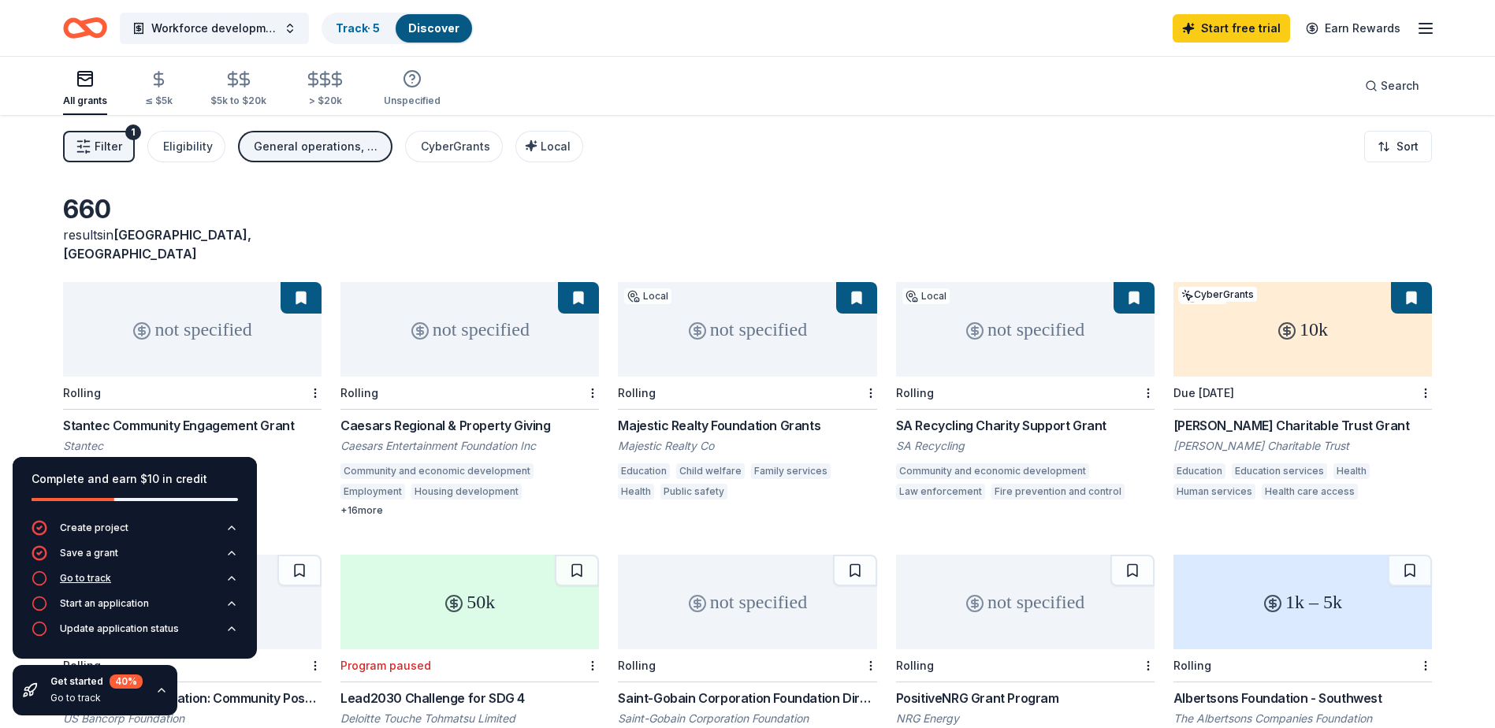
click at [95, 507] on div "Go to track" at bounding box center [85, 578] width 51 height 13
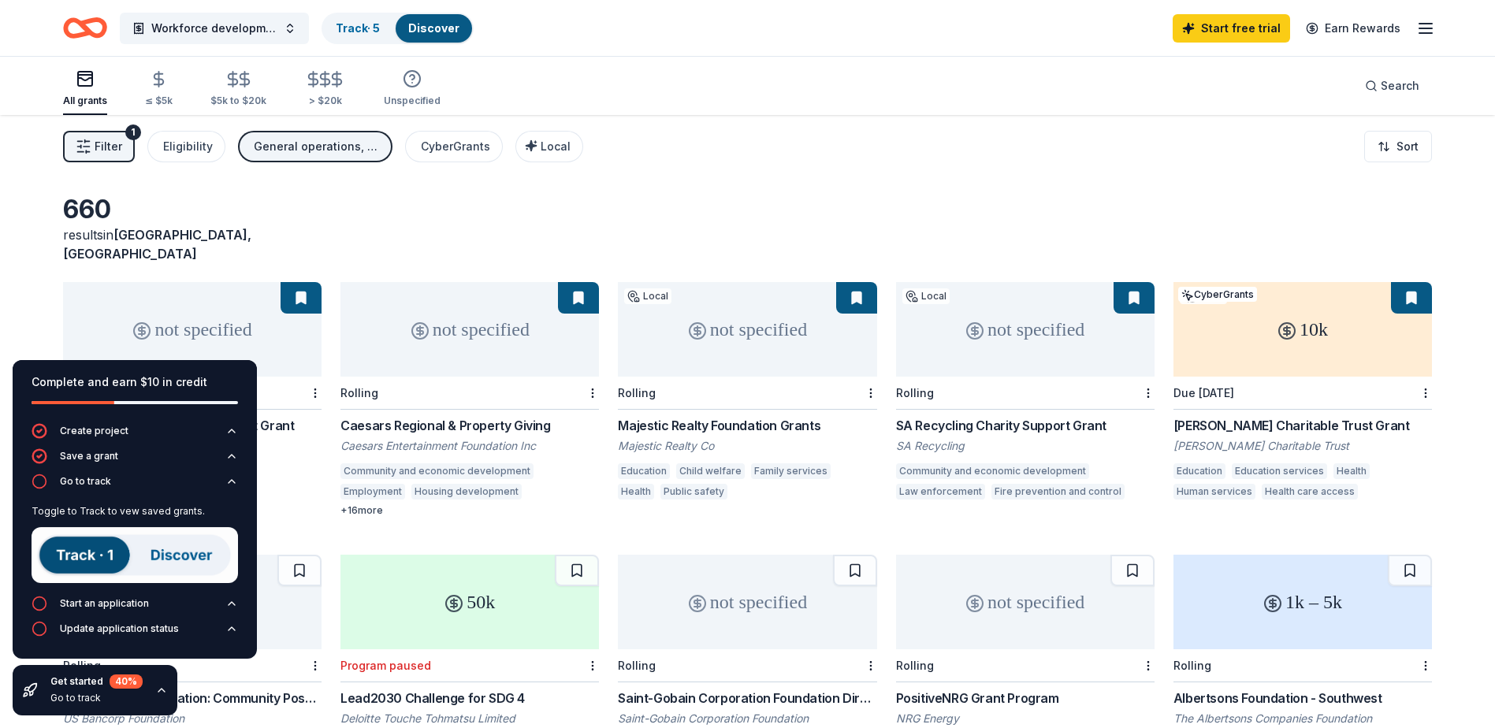
click at [304, 282] on button at bounding box center [300, 298] width 41 height 32
click at [185, 507] on img at bounding box center [135, 555] width 206 height 56
click at [95, 507] on img at bounding box center [135, 555] width 206 height 56
click at [291, 507] on div "not specified" at bounding box center [192, 602] width 258 height 95
click at [477, 196] on div "660 results in North Las Vegas, NV" at bounding box center [747, 228] width 1369 height 69
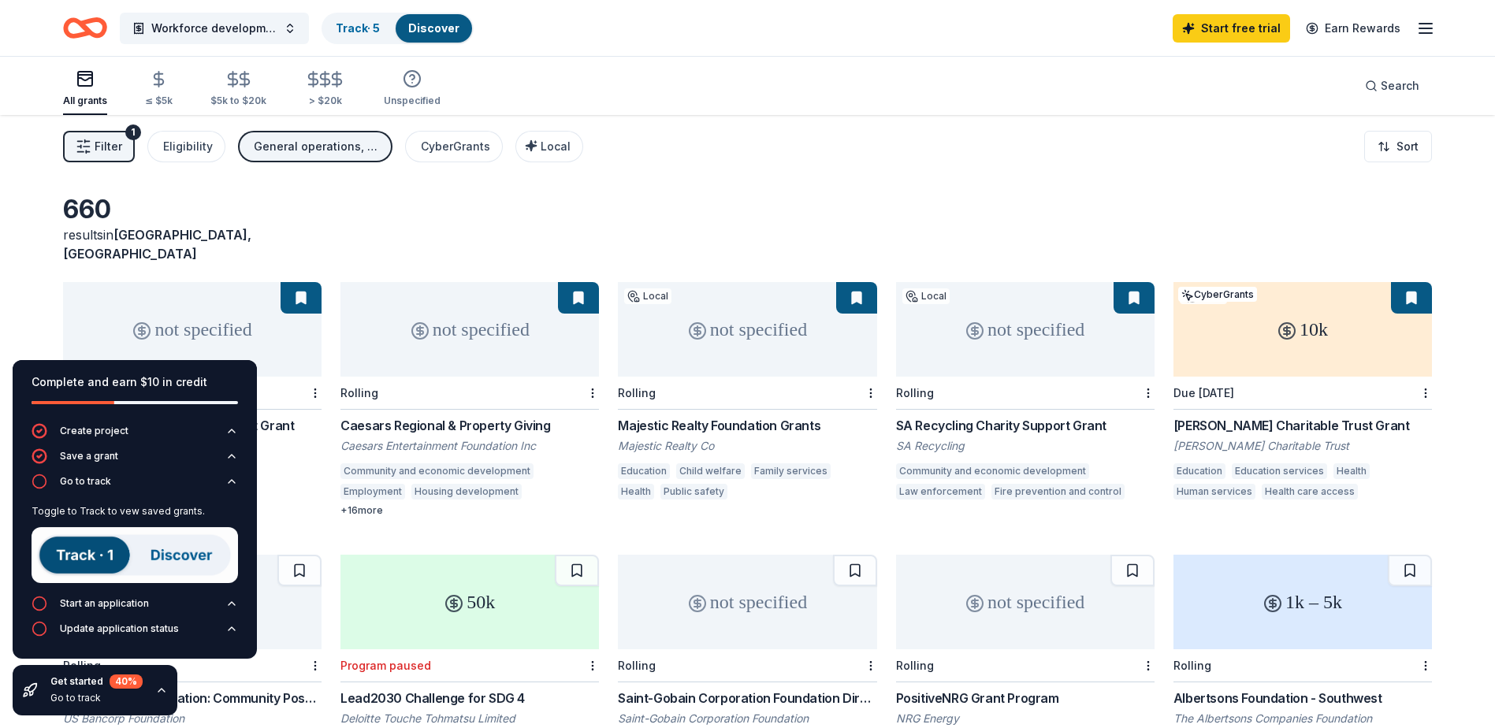
click at [856, 282] on button at bounding box center [856, 298] width 41 height 32
click at [1001, 282] on button at bounding box center [1133, 298] width 41 height 32
click at [1001, 282] on button at bounding box center [1411, 298] width 41 height 32
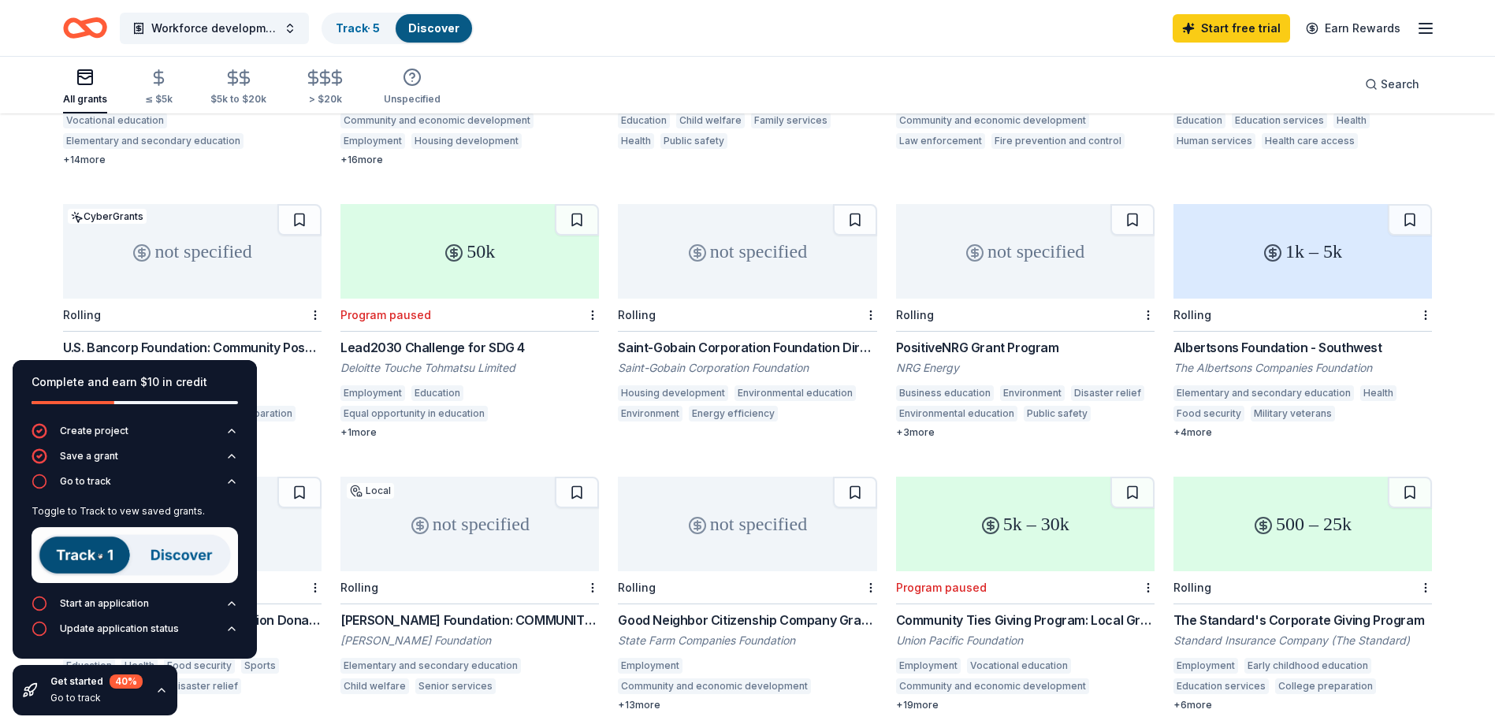
scroll to position [326, 0]
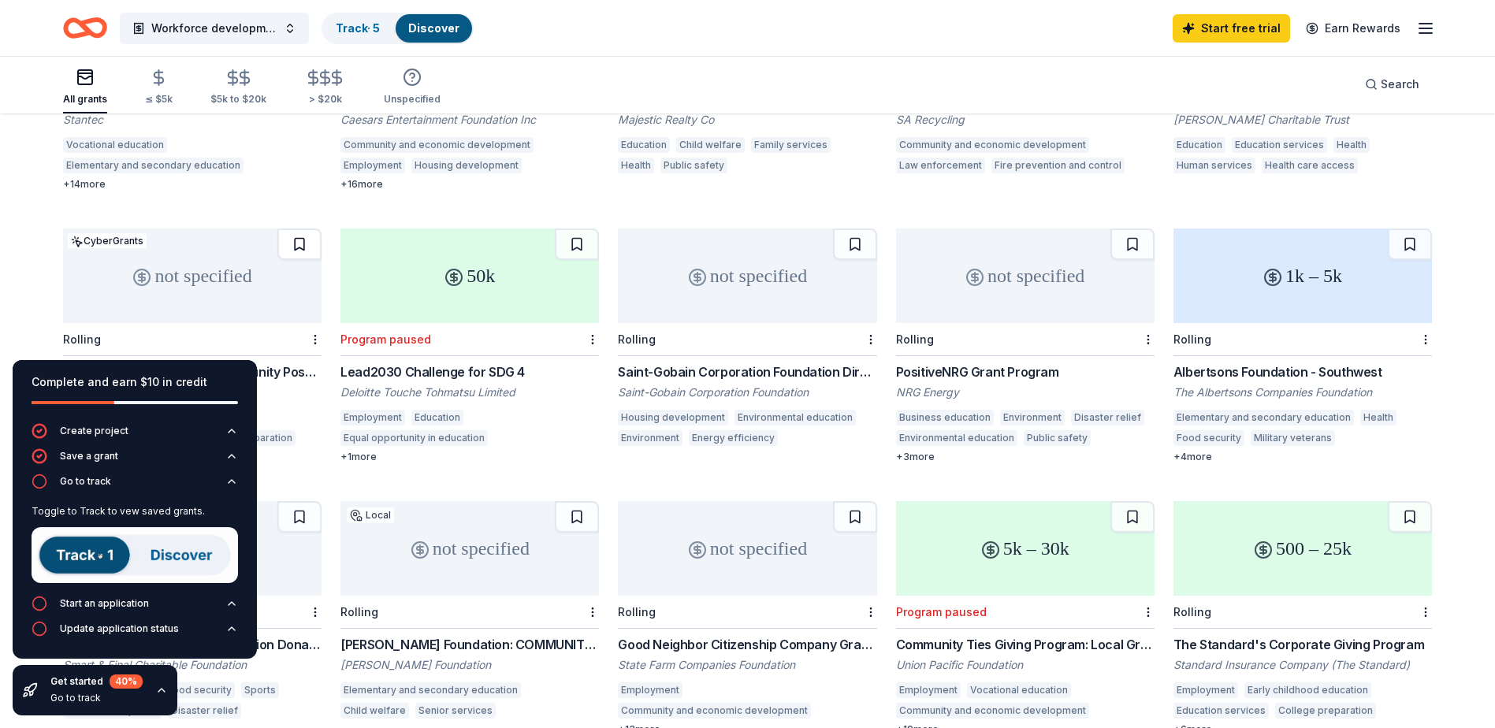
click at [299, 228] on button at bounding box center [299, 244] width 44 height 32
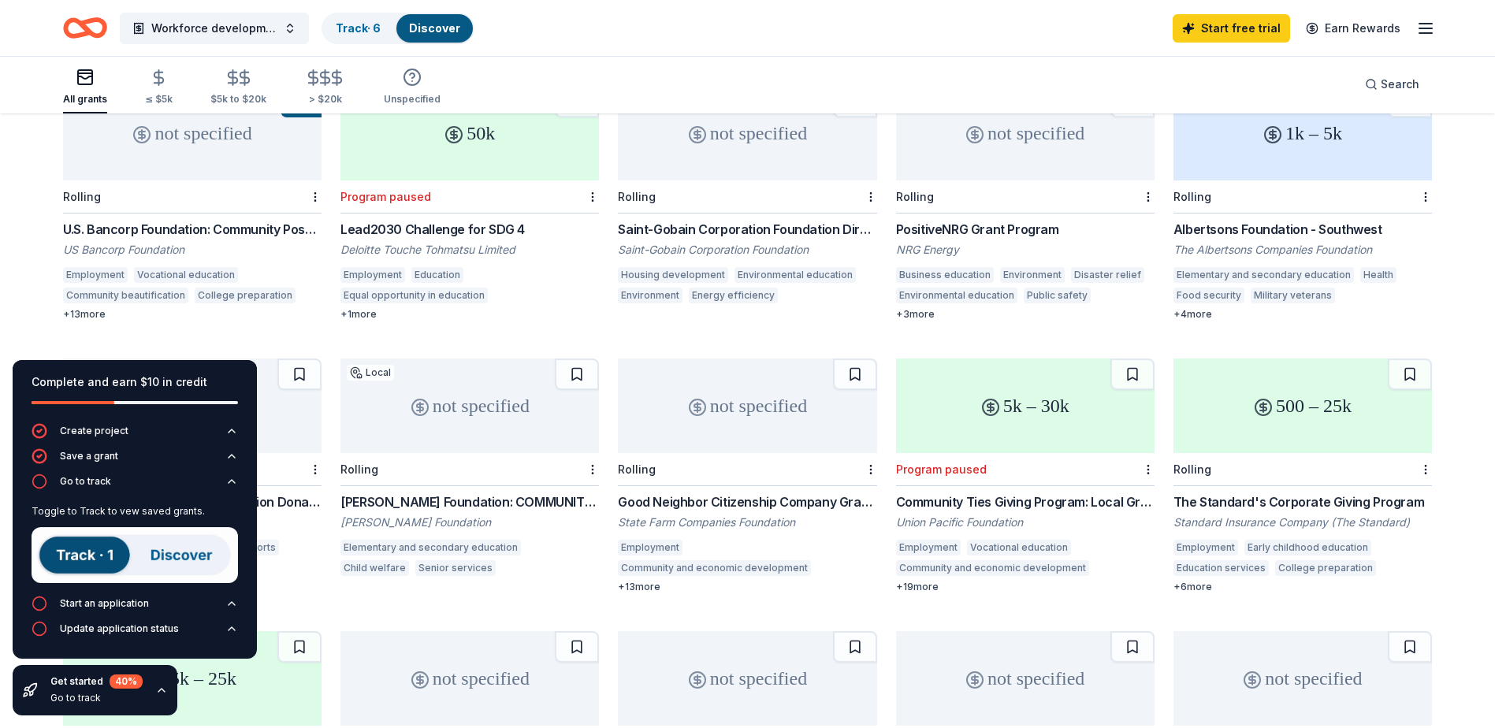
scroll to position [484, 0]
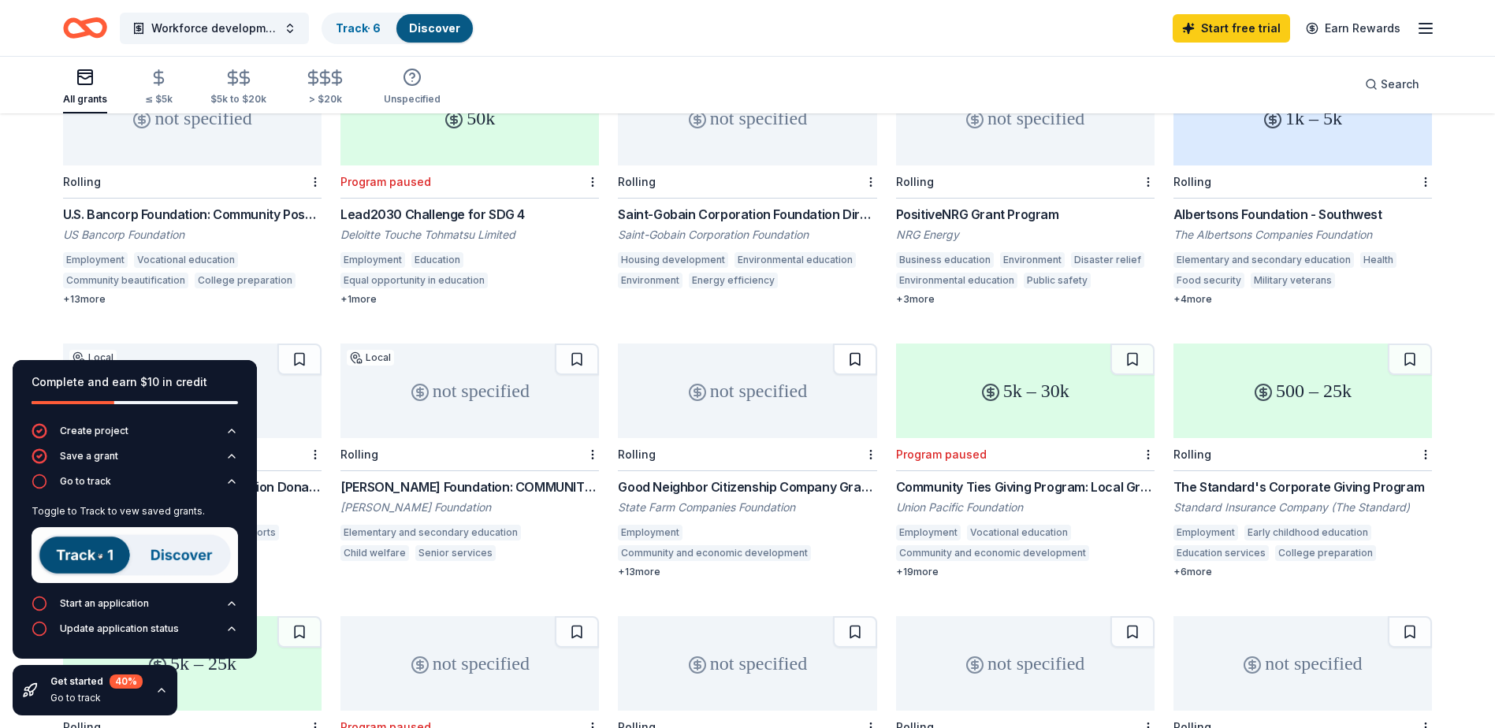
click at [853, 344] on button at bounding box center [855, 360] width 44 height 32
click at [1001, 344] on button at bounding box center [1409, 360] width 44 height 32
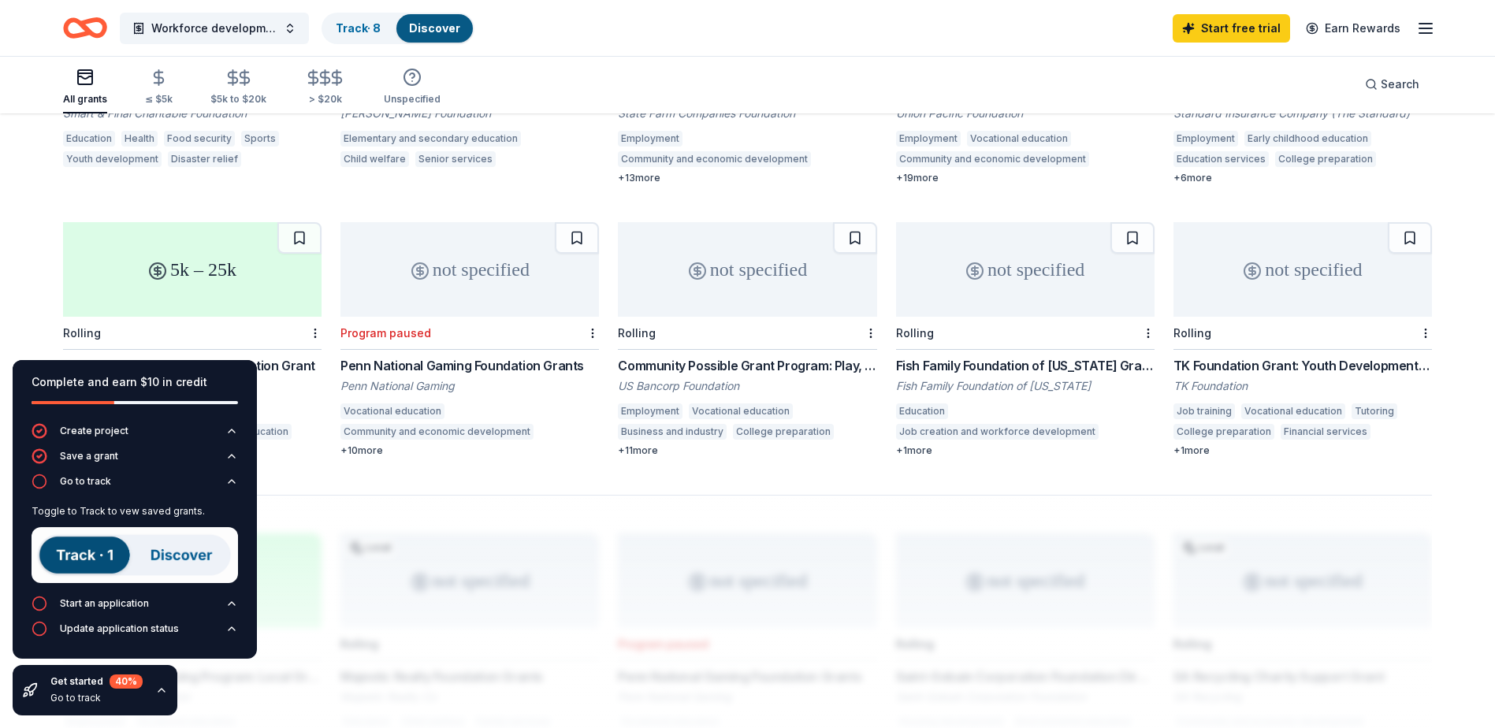
scroll to position [956, 0]
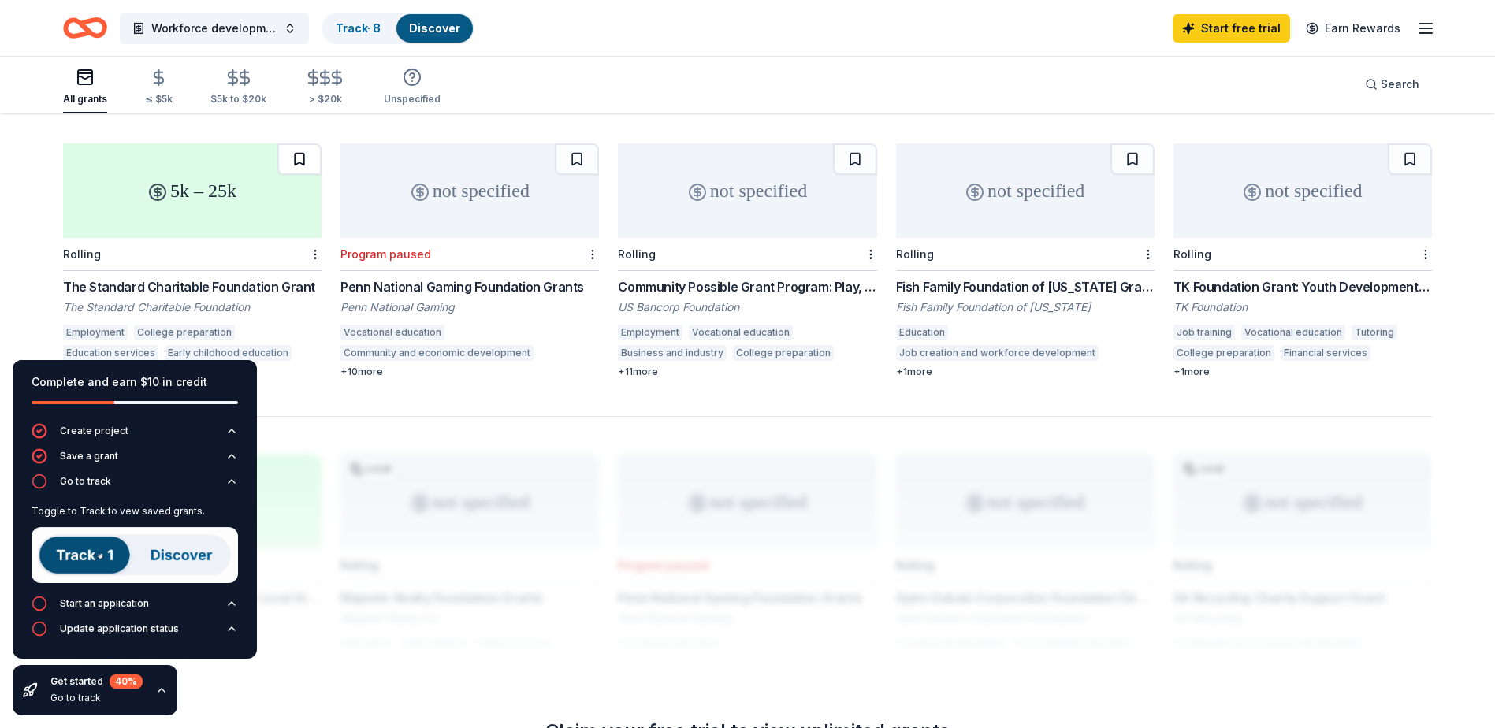
click at [296, 143] on button at bounding box center [299, 159] width 44 height 32
click at [571, 143] on button at bounding box center [577, 159] width 44 height 32
click at [857, 143] on button at bounding box center [855, 159] width 44 height 32
click at [1001, 143] on button at bounding box center [1132, 159] width 44 height 32
click at [987, 277] on div "Fish Family Foundation of Maine Grants" at bounding box center [1025, 286] width 258 height 19
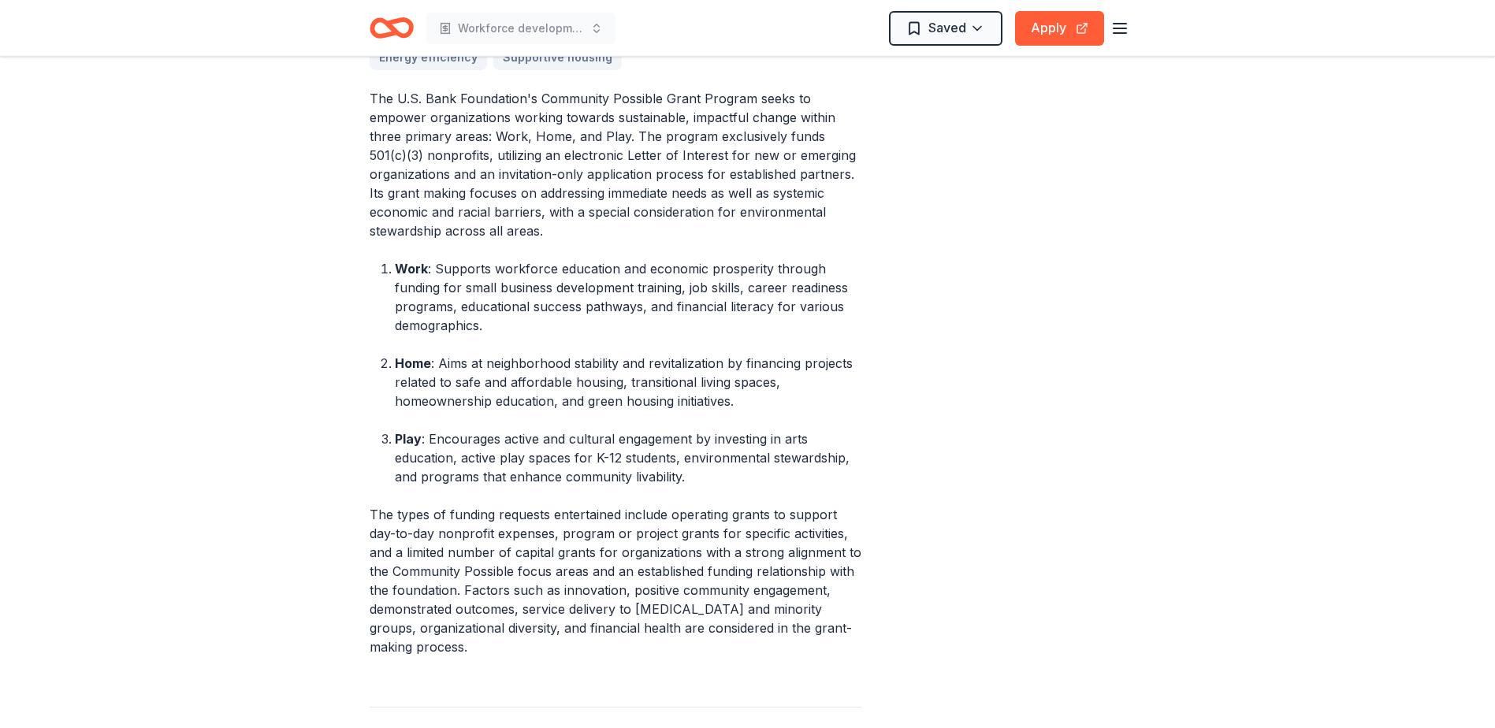
scroll to position [788, 0]
